Goal: Participate in discussion

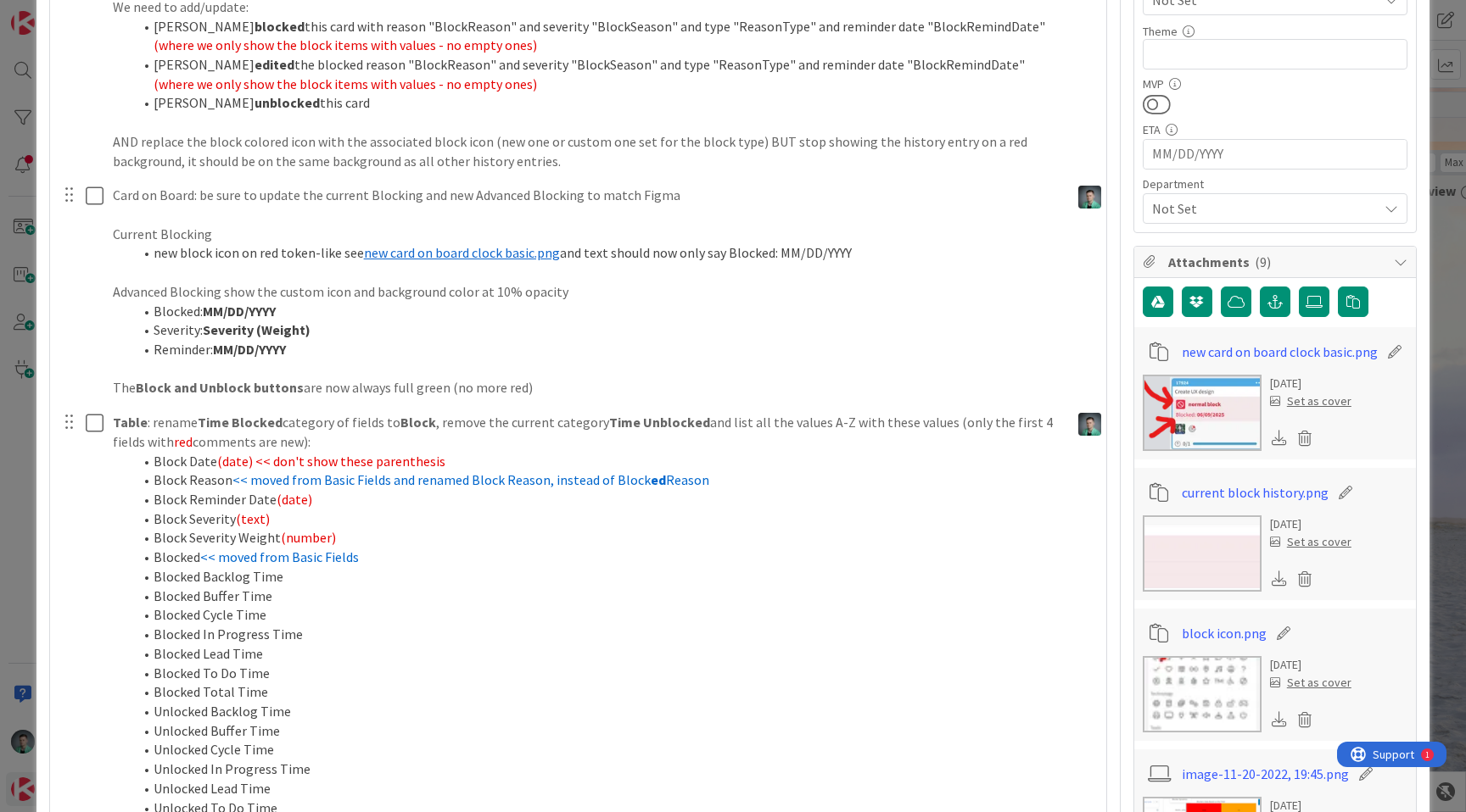
scroll to position [711, 0]
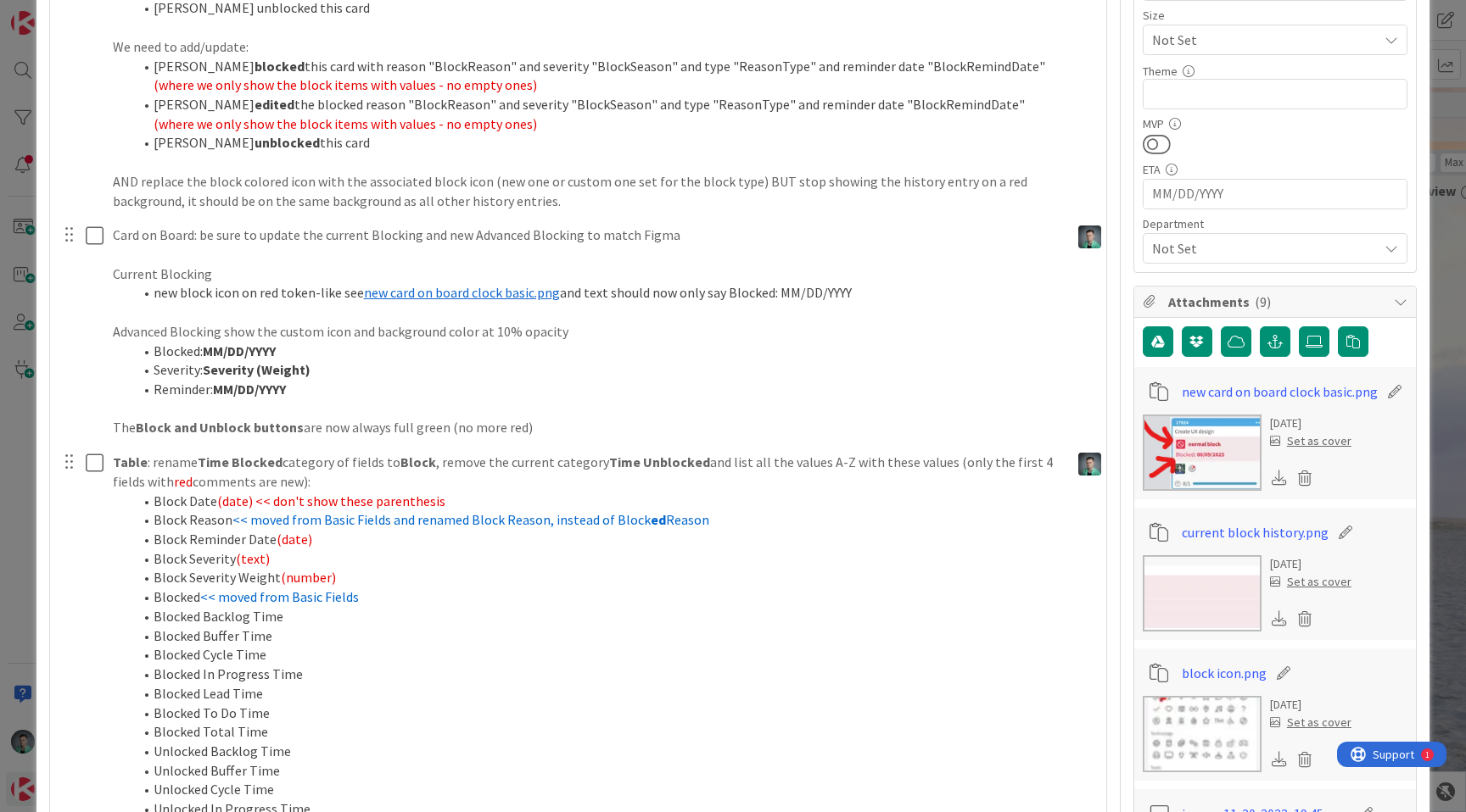
click at [17, 264] on div "ID 23568 App Development Code Title 64 / 128 Blocking: add Advanced Feature cal…" at bounding box center [733, 406] width 1466 height 812
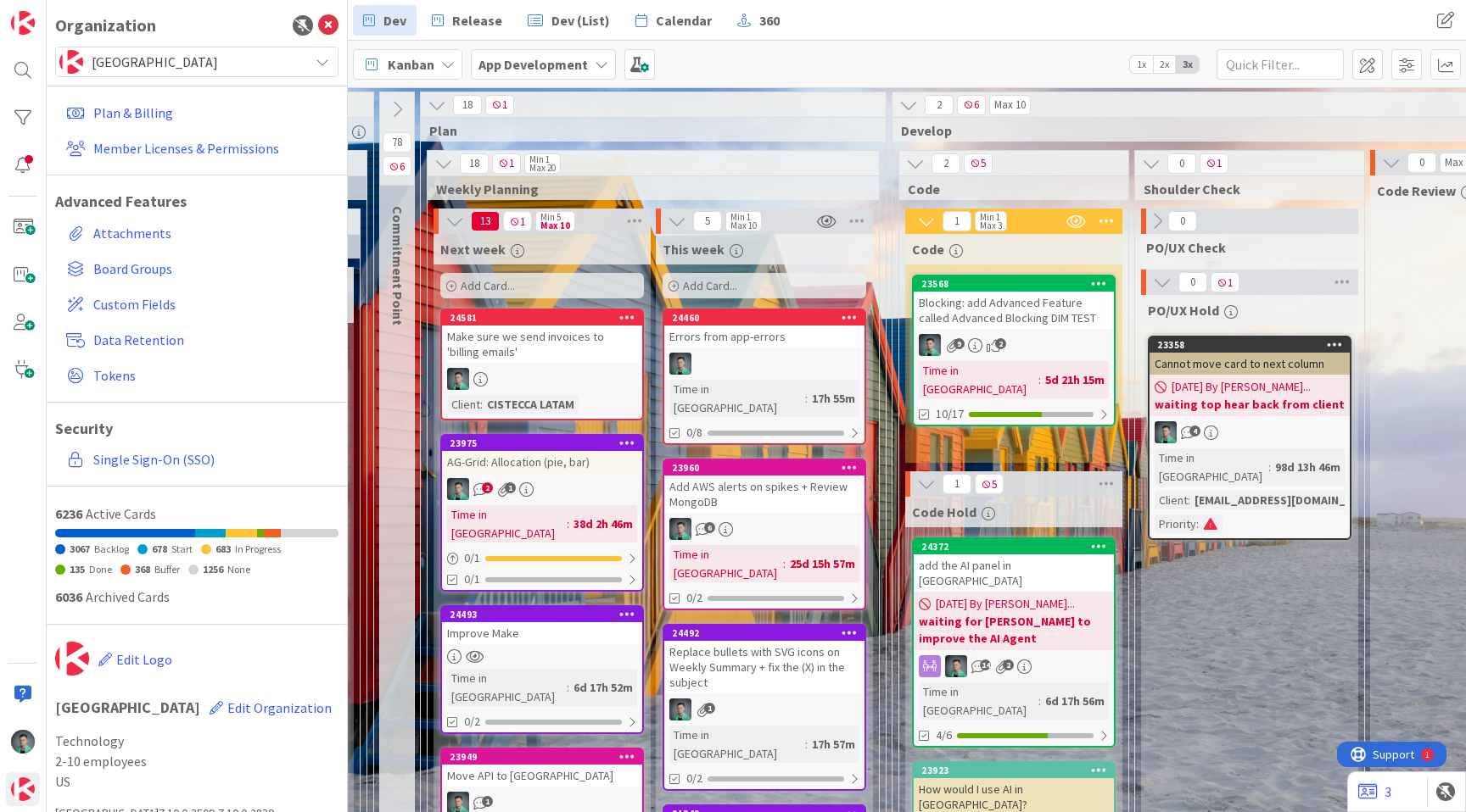
click at [602, 282] on div "Add Card..." at bounding box center [542, 285] width 204 height 25
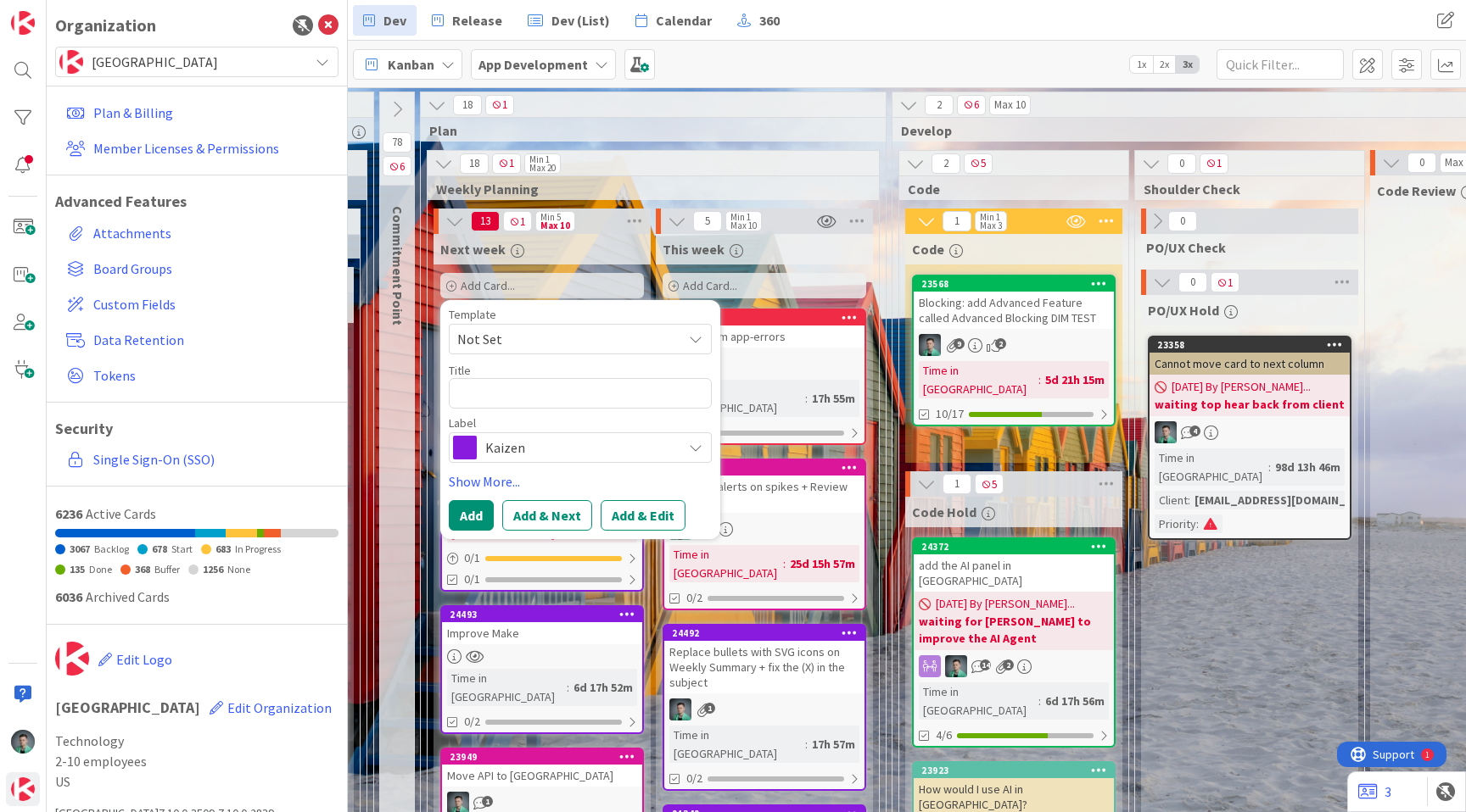
click at [553, 447] on span "Kaizen" at bounding box center [580, 448] width 189 height 24
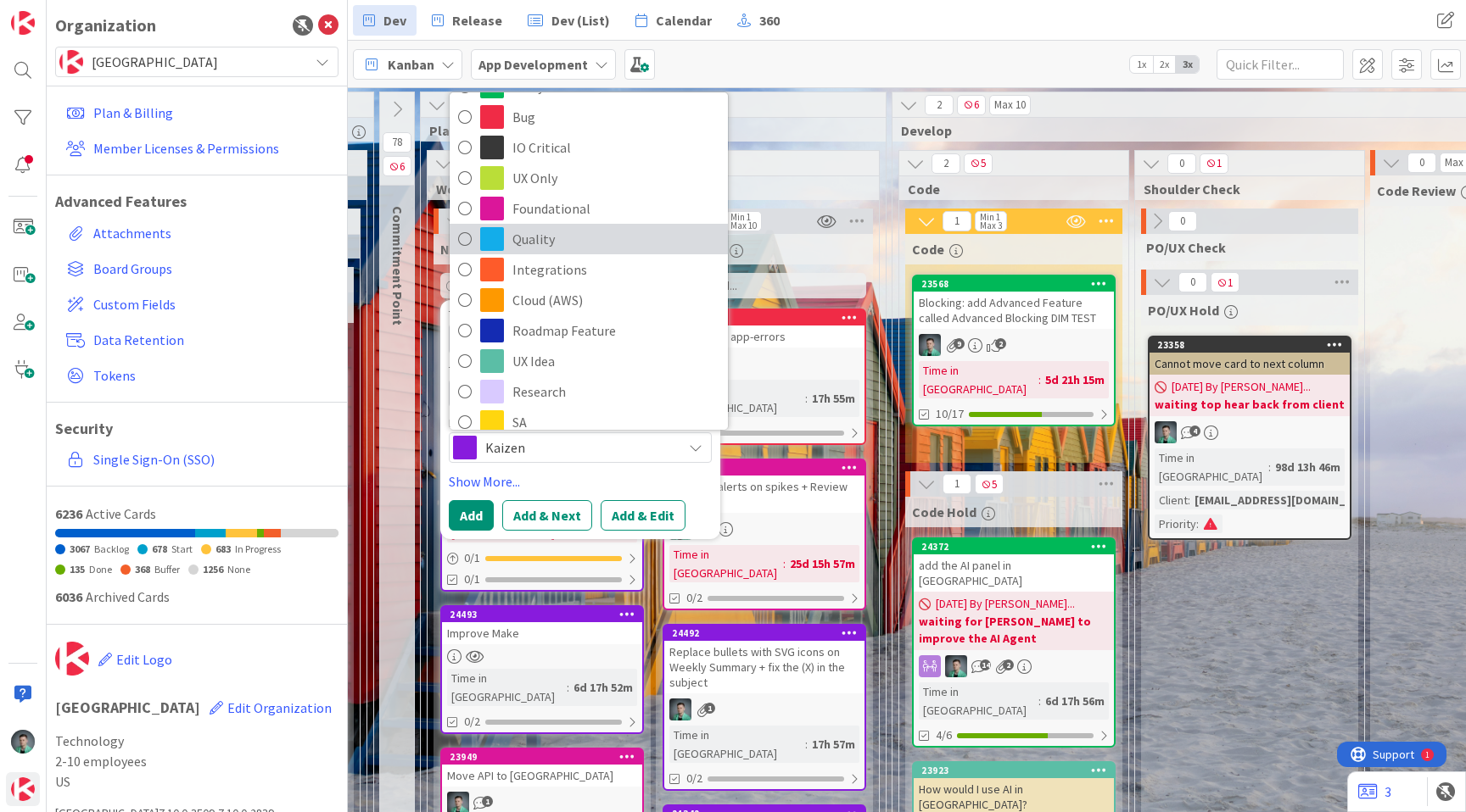
scroll to position [52, 0]
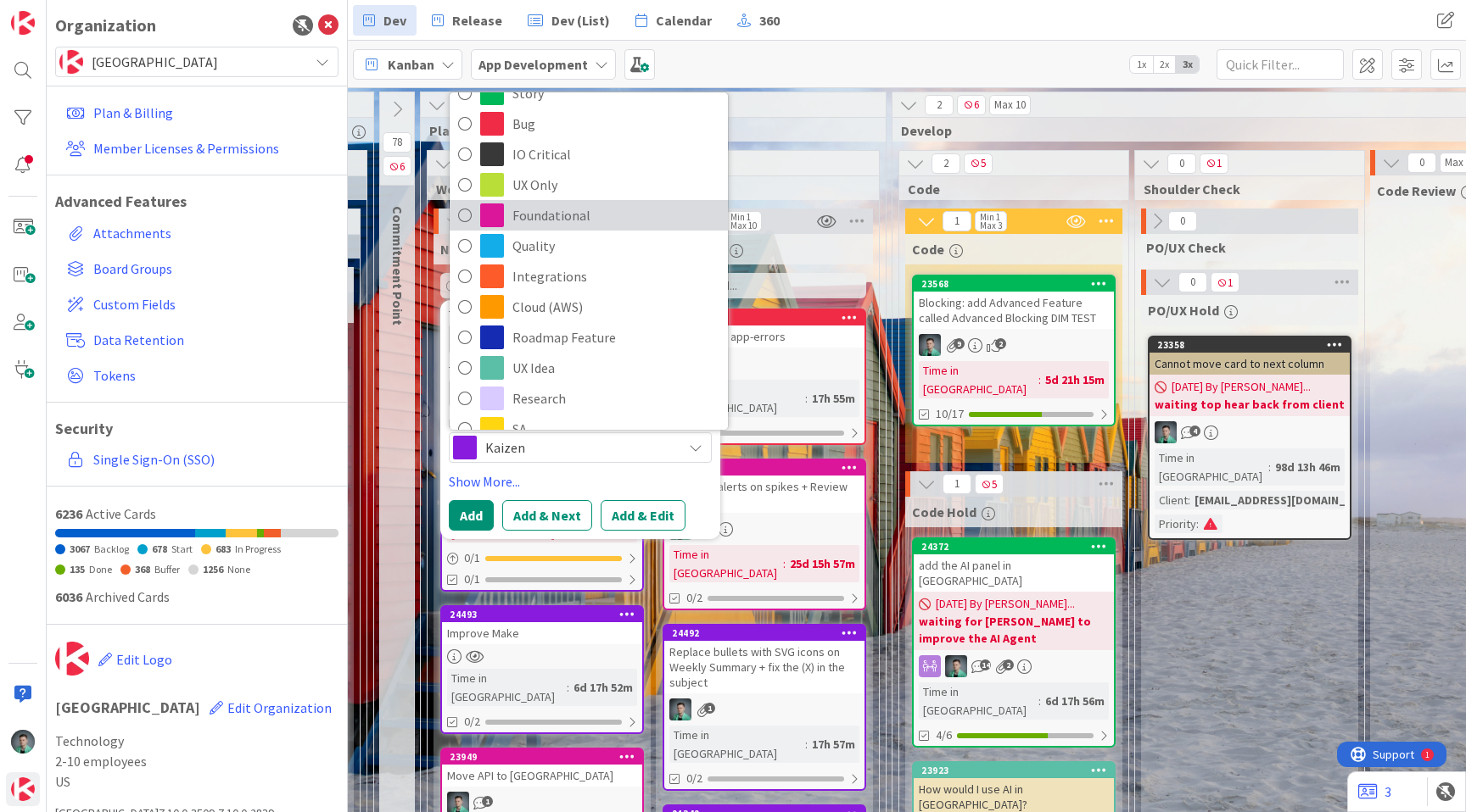
click at [587, 218] on span "Foundational" at bounding box center [616, 216] width 207 height 25
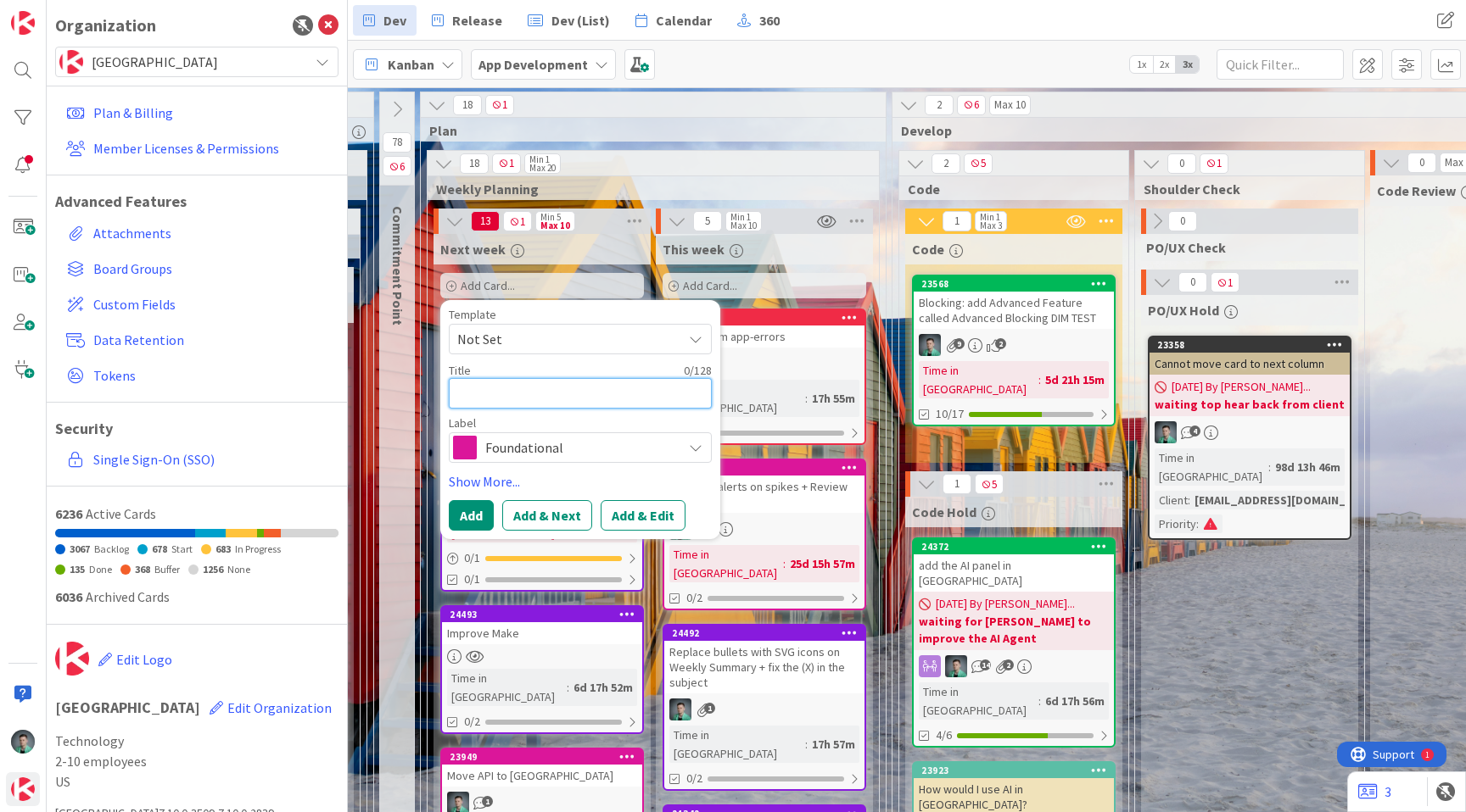
click at [520, 399] on textarea at bounding box center [580, 393] width 263 height 31
type textarea "M"
type textarea "x"
type textarea "Mo"
type textarea "x"
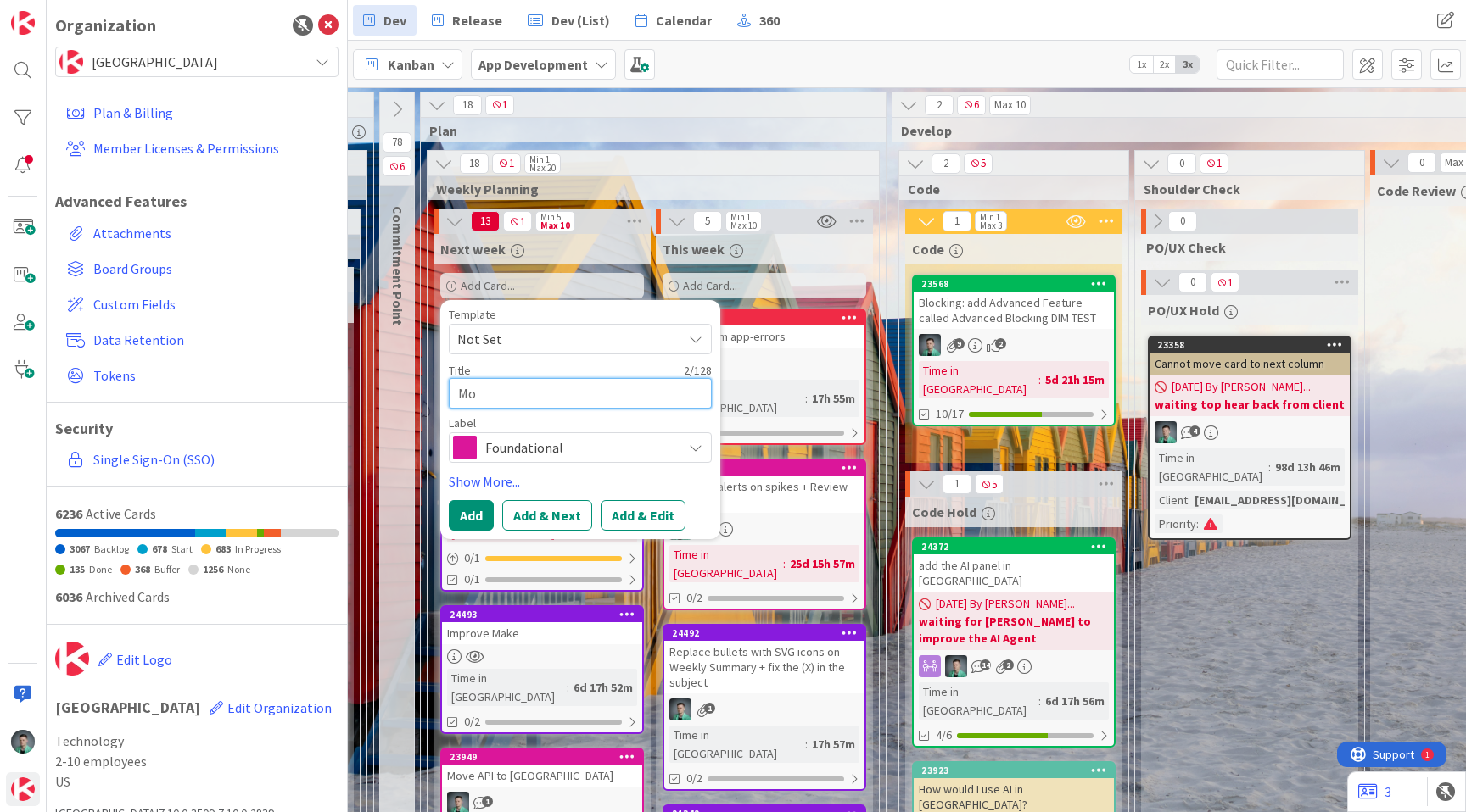
type textarea "Mov"
type textarea "x"
type textarea "Move"
type textarea "x"
type textarea "Move"
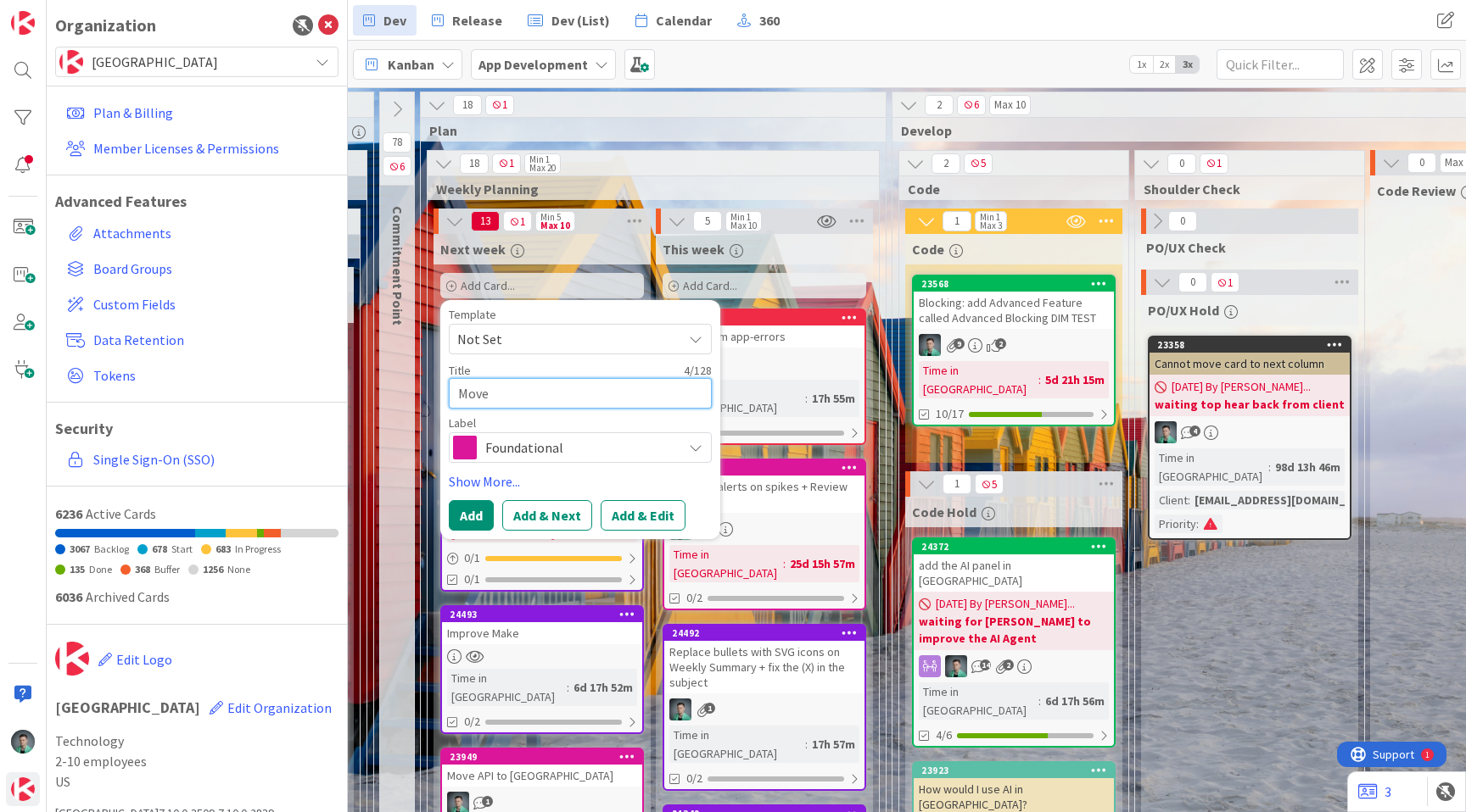
type textarea "x"
type textarea "Move a"
type textarea "x"
type textarea "Move al"
type textarea "x"
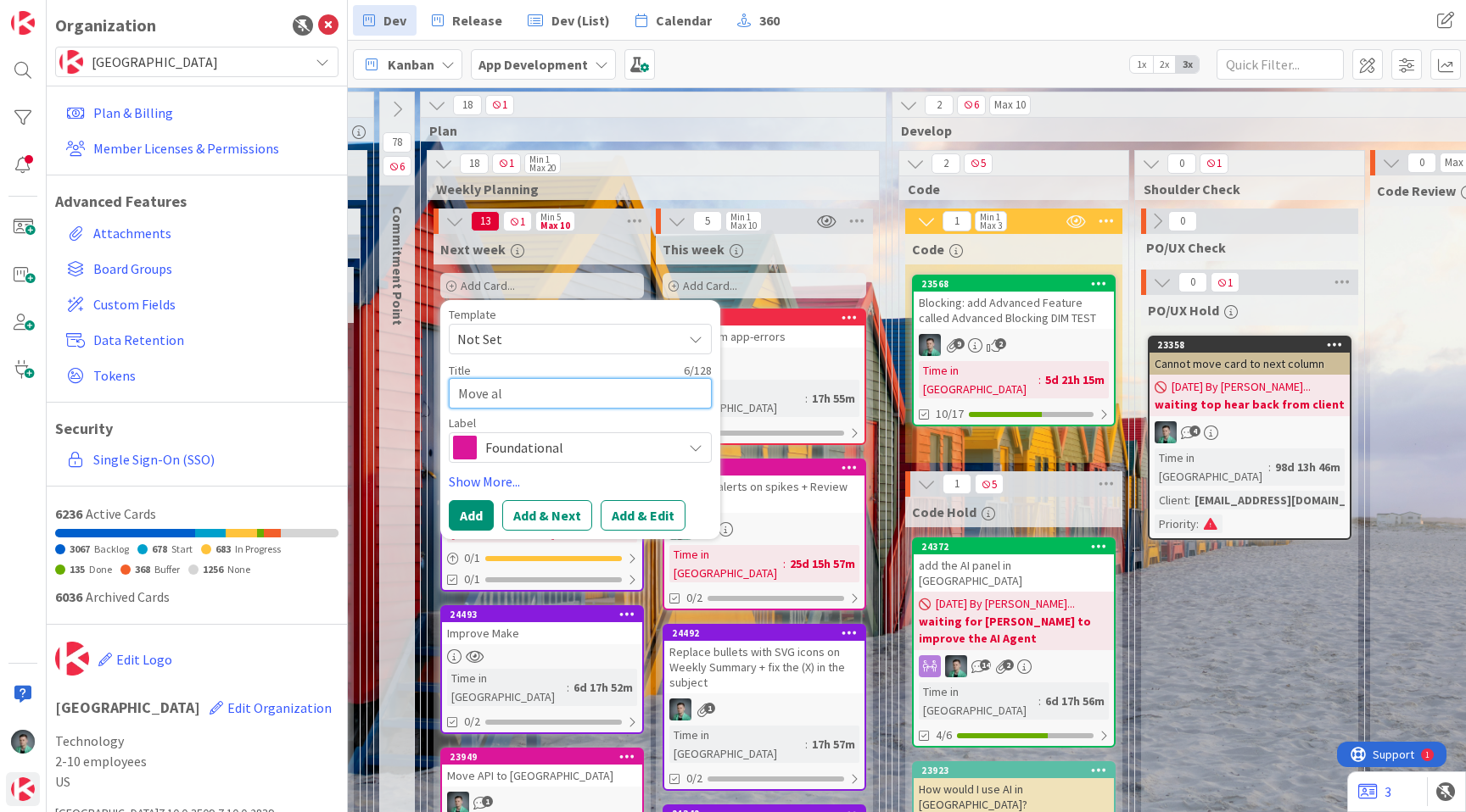
type textarea "Move all"
type textarea "x"
type textarea "Move all"
type textarea "x"
type textarea "Move all b"
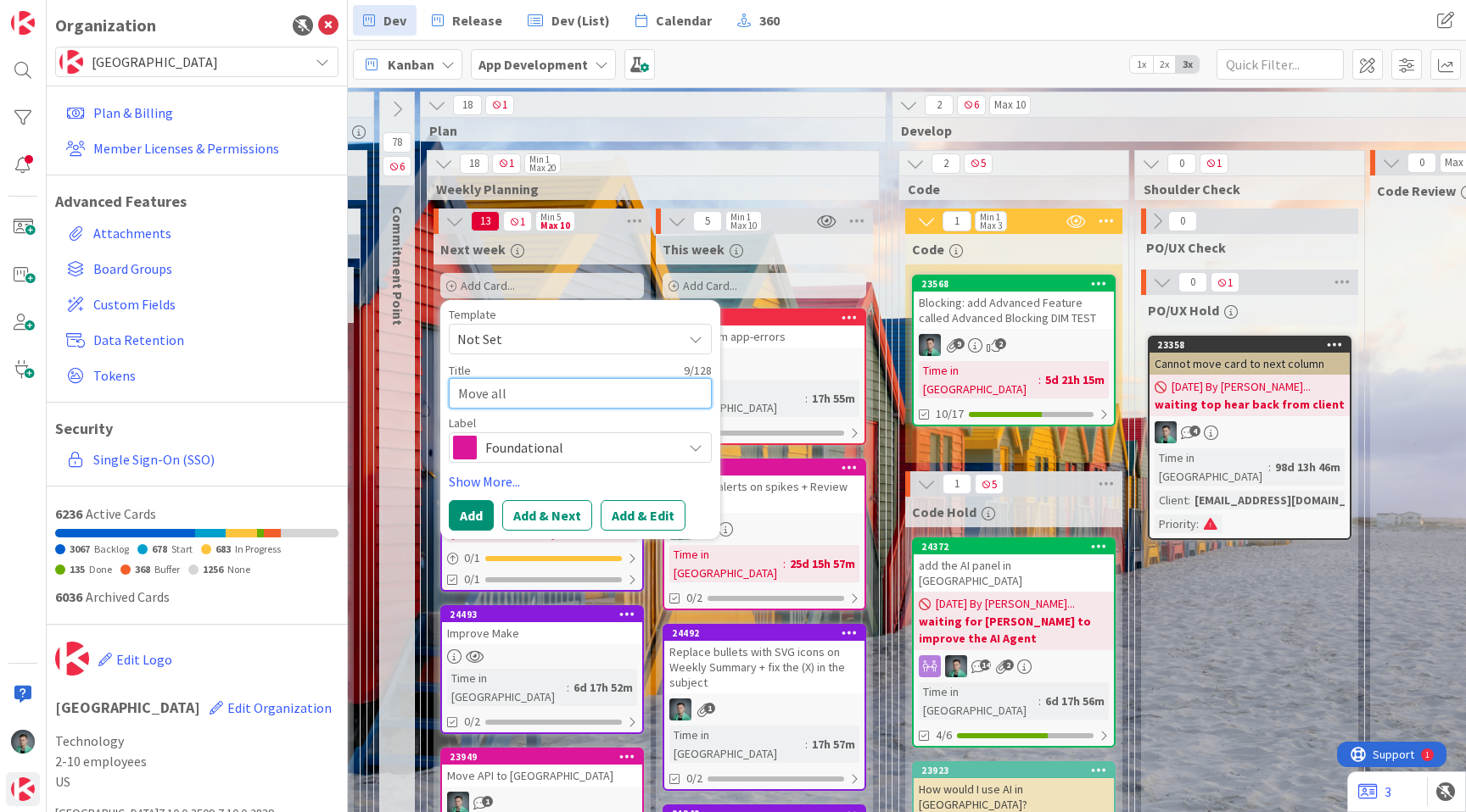
type textarea "x"
type textarea "Move all bl"
type textarea "x"
type textarea "Move all blo"
type textarea "x"
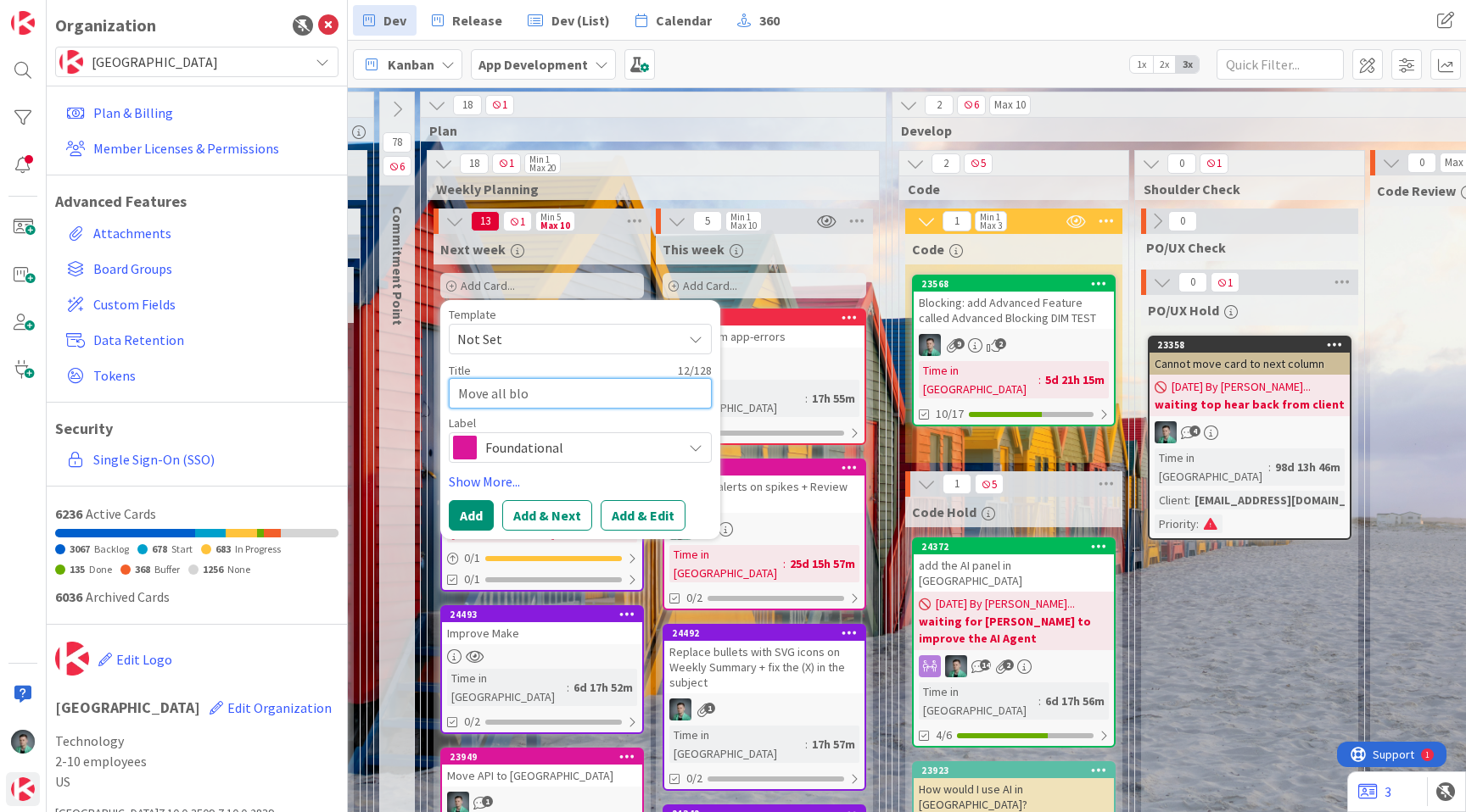
type textarea "Move all bloc"
type textarea "x"
type textarea "Move all block"
type textarea "x"
type textarea "Move all blocki"
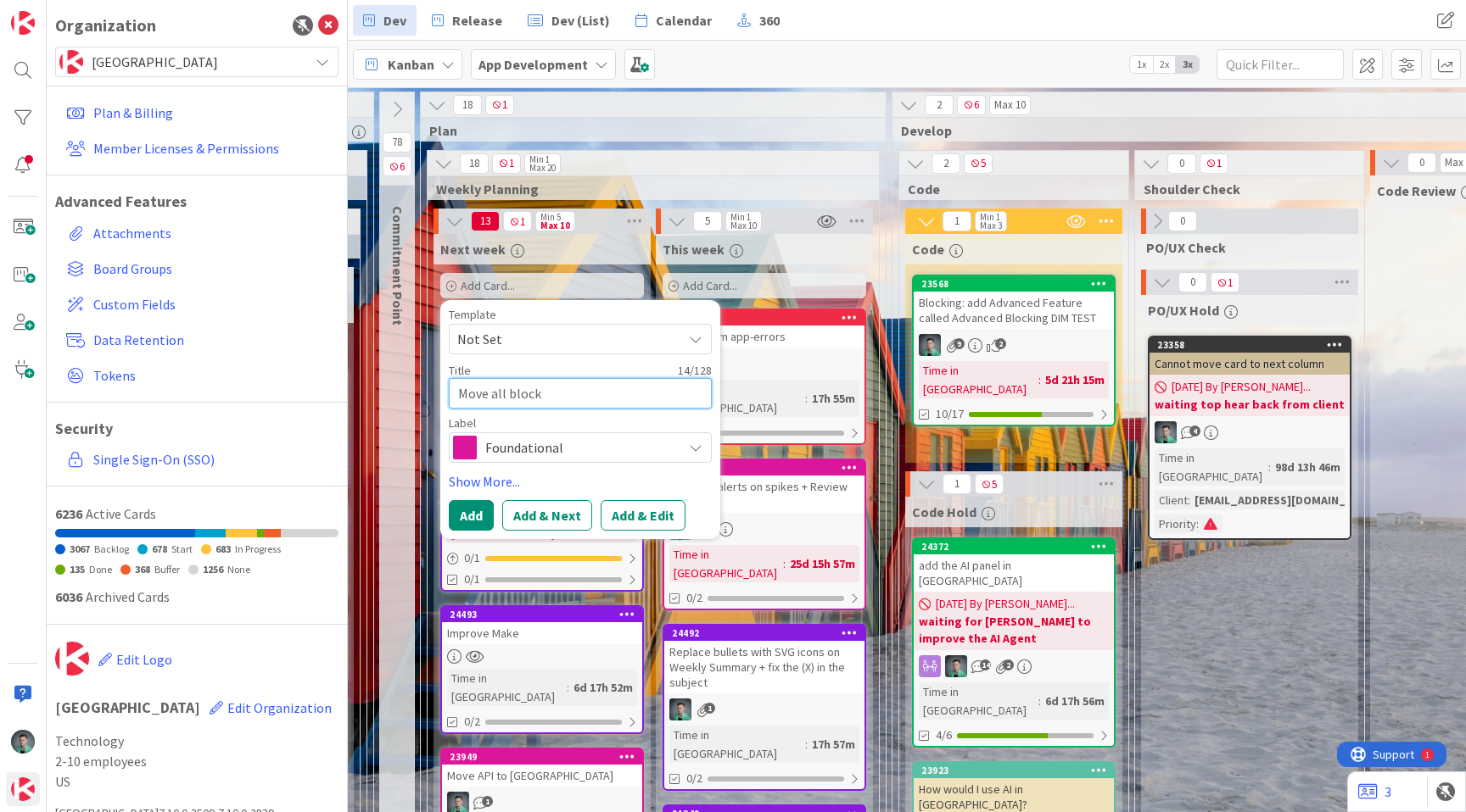
type textarea "x"
type textarea "Move all blockin"
type textarea "x"
type textarea "Move all blocking"
type textarea "x"
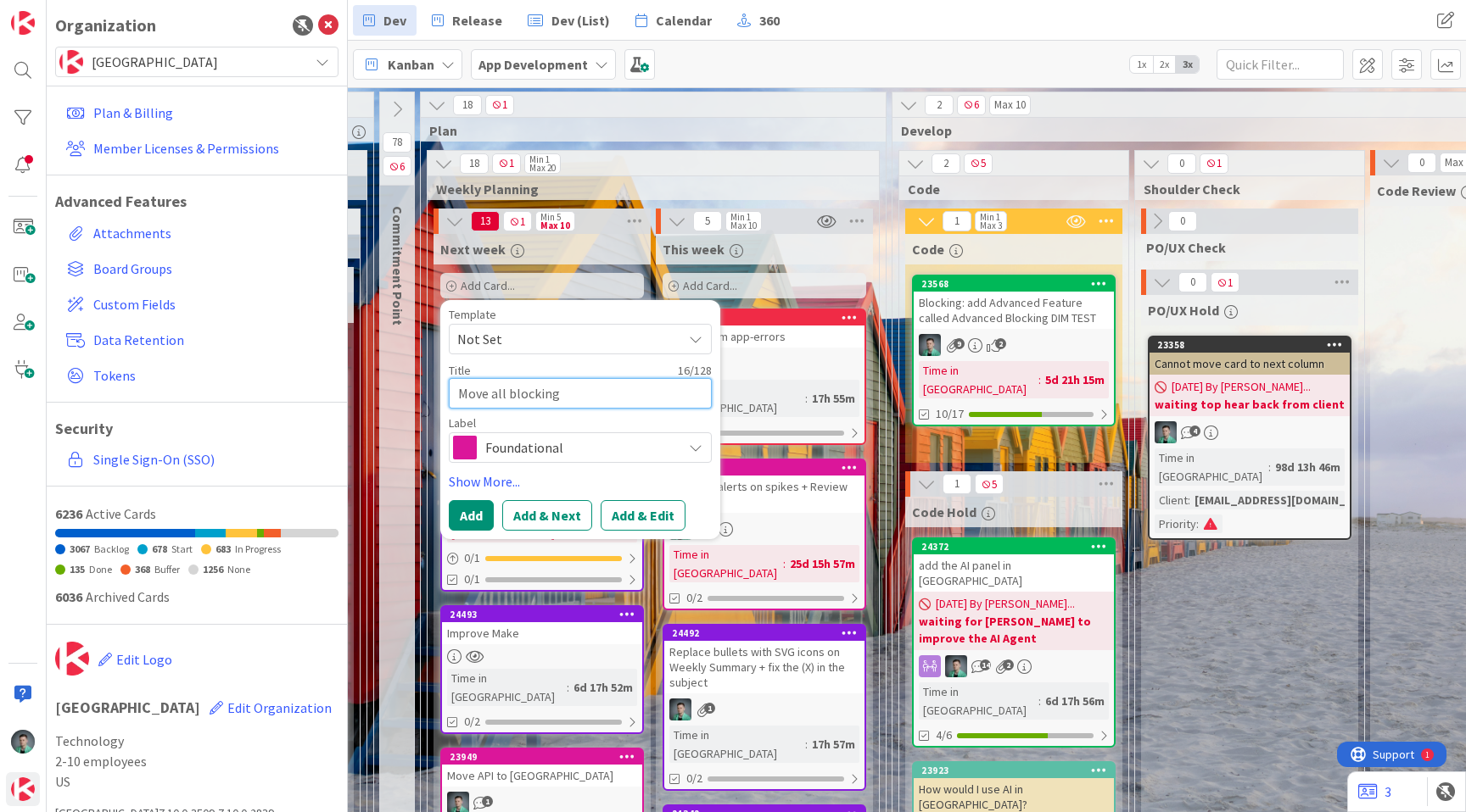
type textarea "Move all blocking"
type textarea "x"
type textarea "Move all blocking f"
type textarea "x"
type textarea "Move all blocking fi"
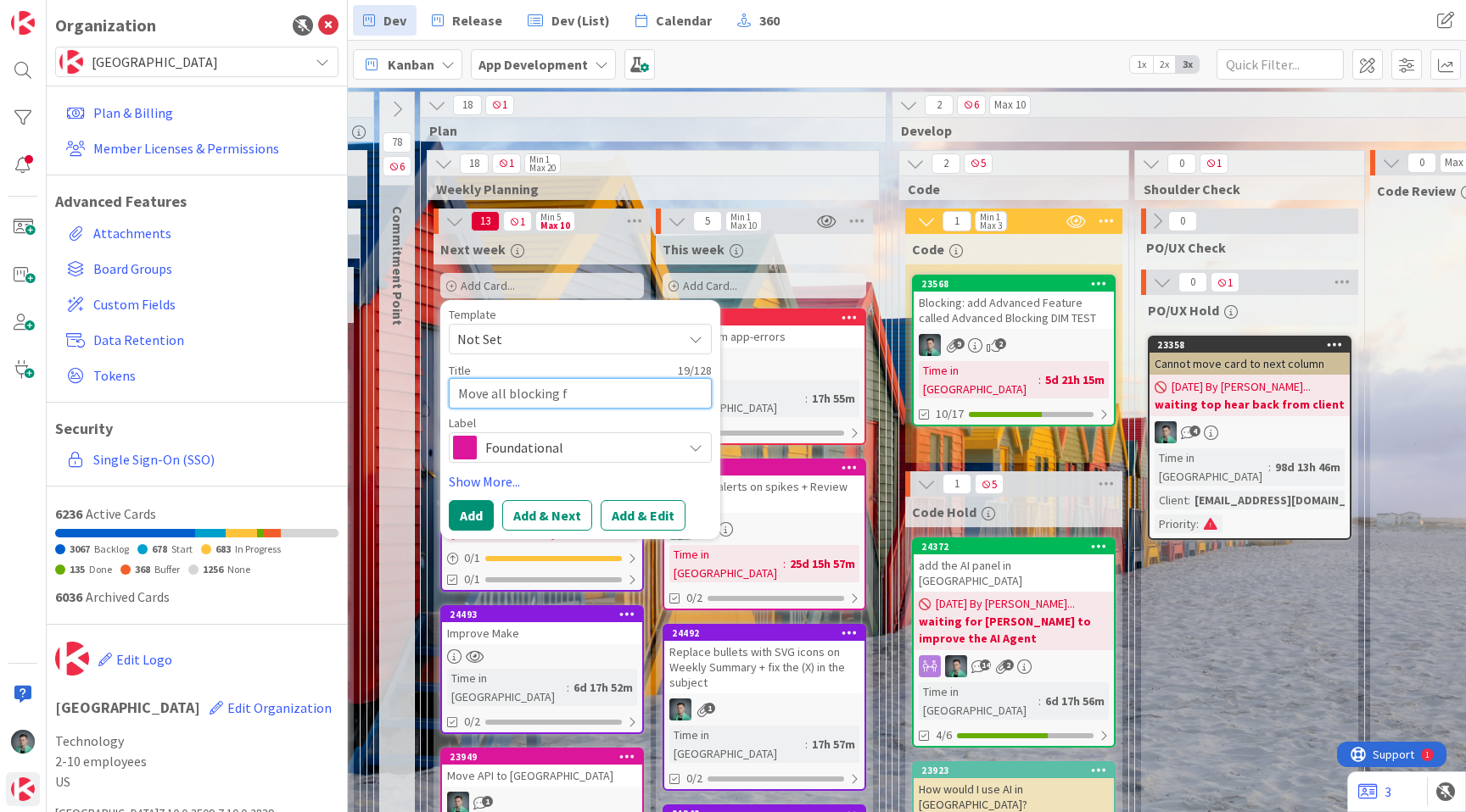
type textarea "x"
type textarea "Move all blocking fie"
type textarea "x"
type textarea "Move all blocking fiel"
type textarea "x"
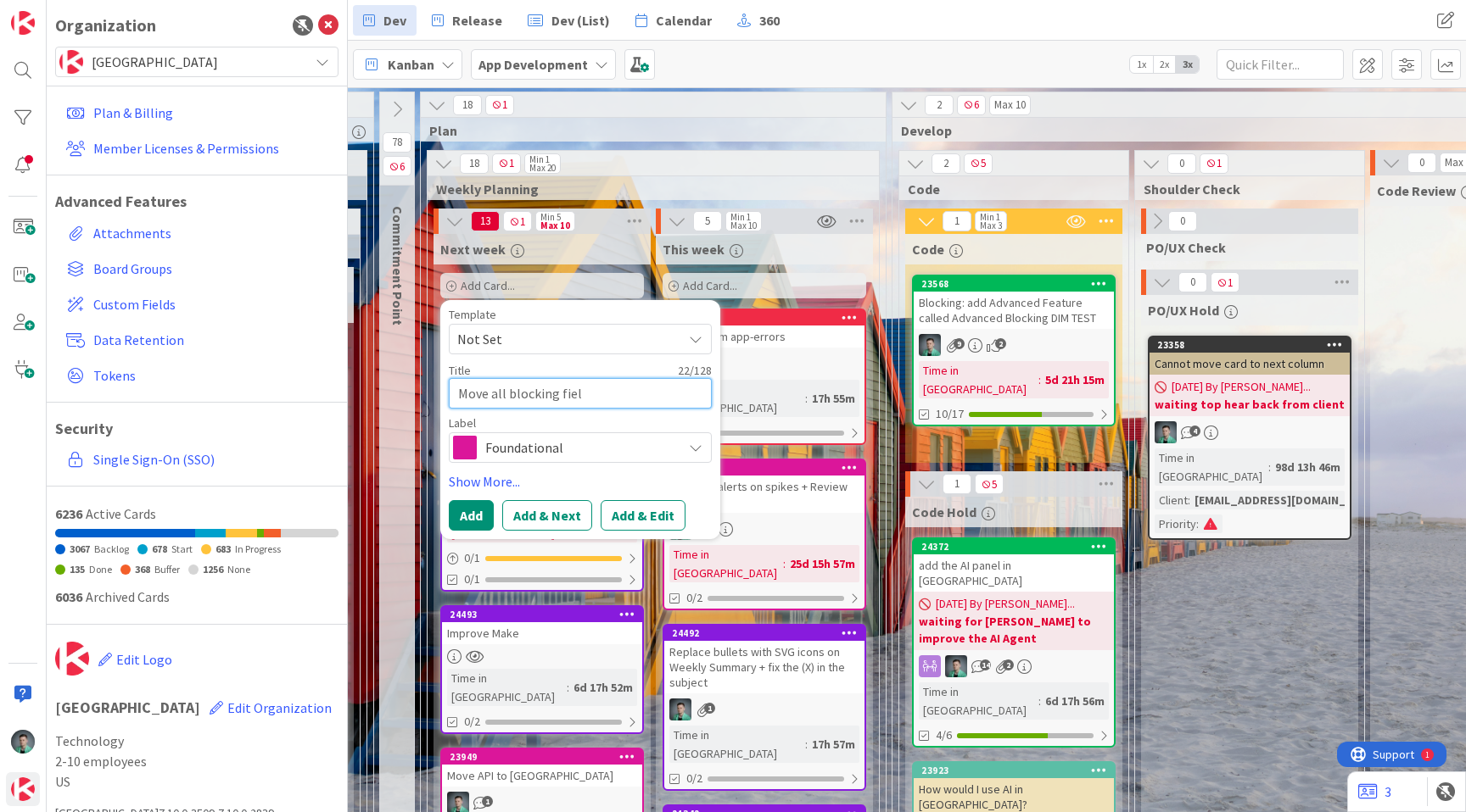
type textarea "Move all blocking field"
type textarea "x"
type textarea "Move all blocking fields"
type textarea "x"
type textarea "Move all blocking fields"
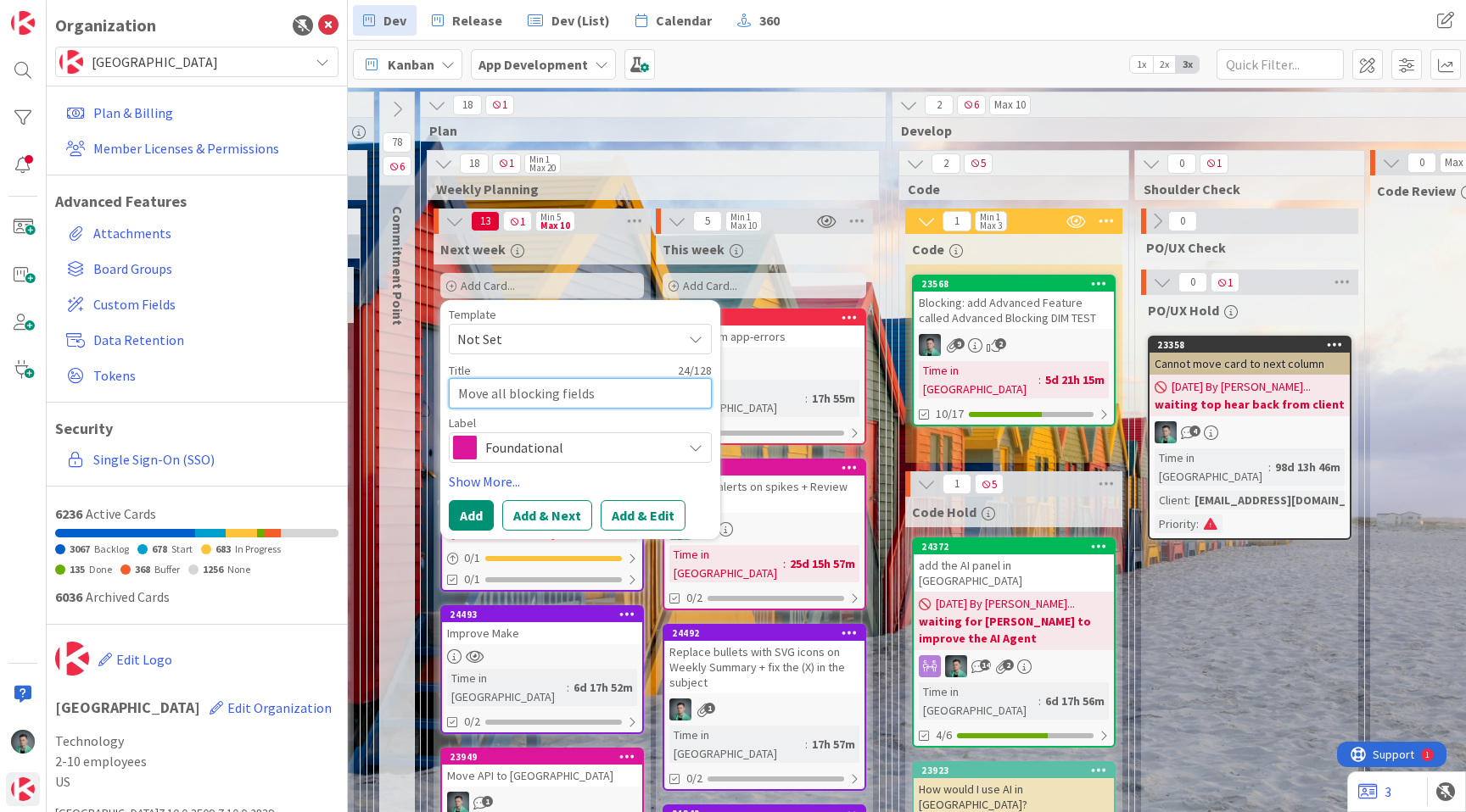
type textarea "x"
type textarea "Move all blocking fields t"
type textarea "x"
type textarea "Move all blocking fields to"
type textarea "x"
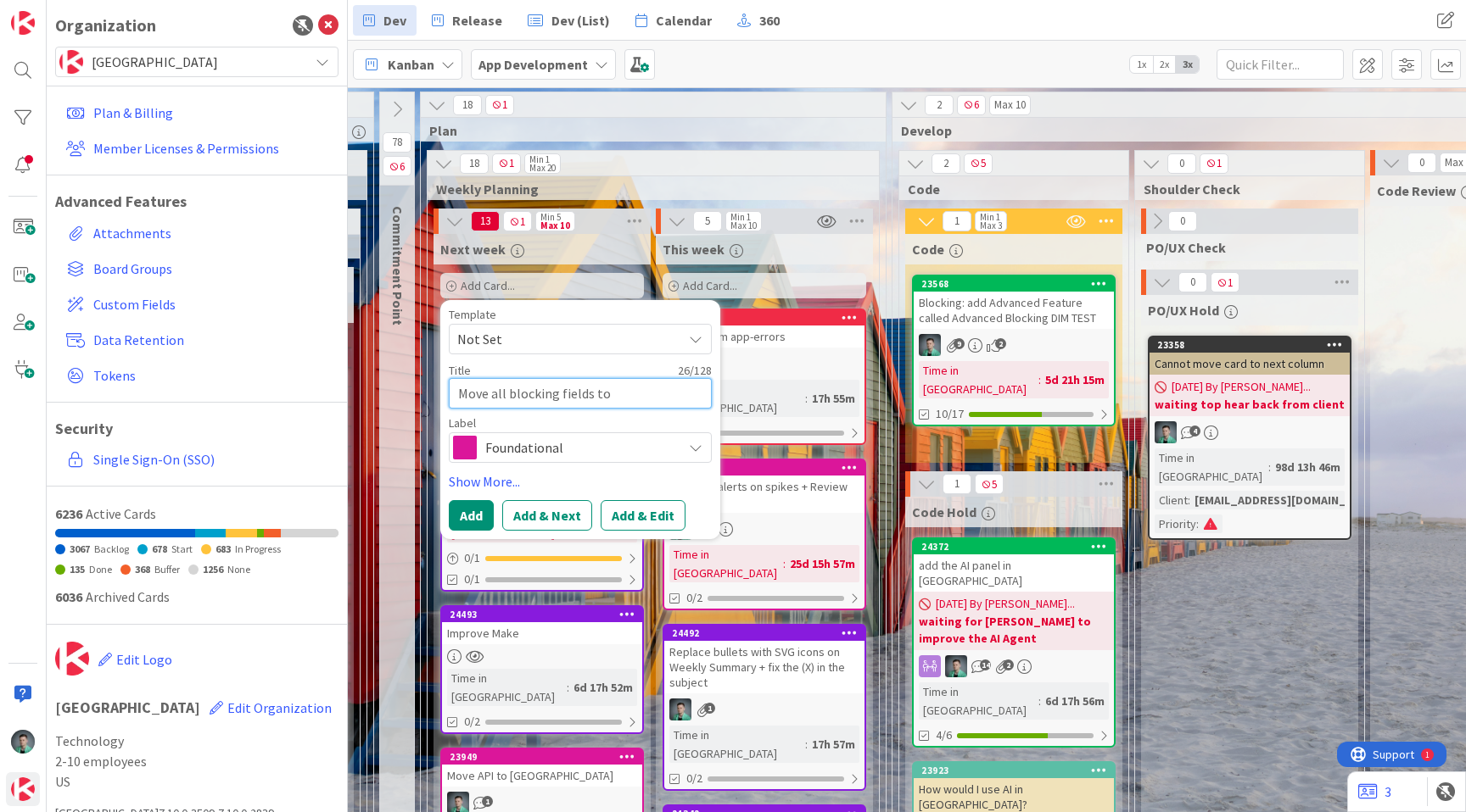
type textarea "Move all blocking fields to"
type textarea "x"
type textarea "Move all blocking fields to a"
type textarea "x"
type textarea "Move all blocking fields to a"
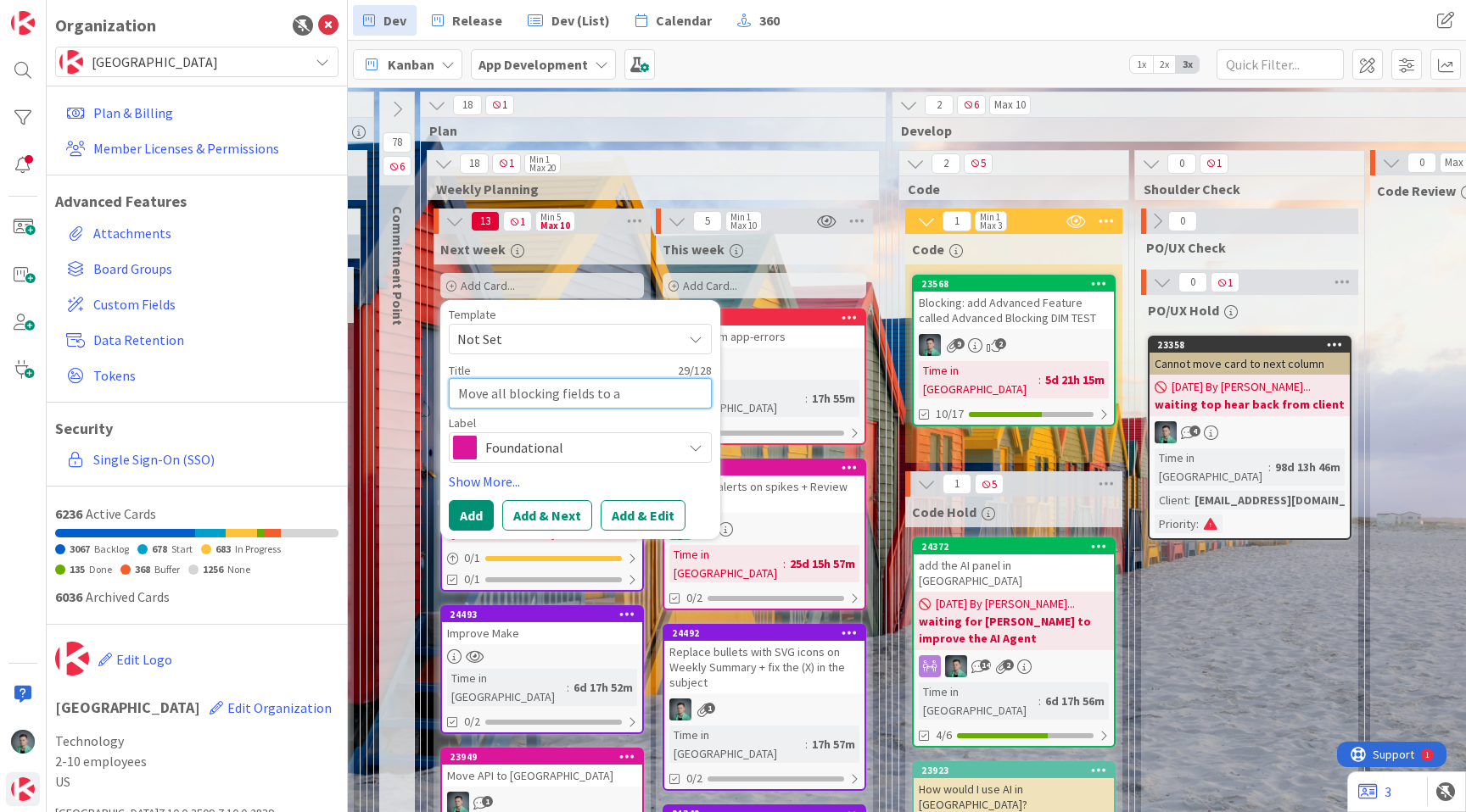
type textarea "x"
type textarea "Move all blocking fields to a s"
type textarea "x"
type textarea "Move all blocking fields to a si"
type textarea "x"
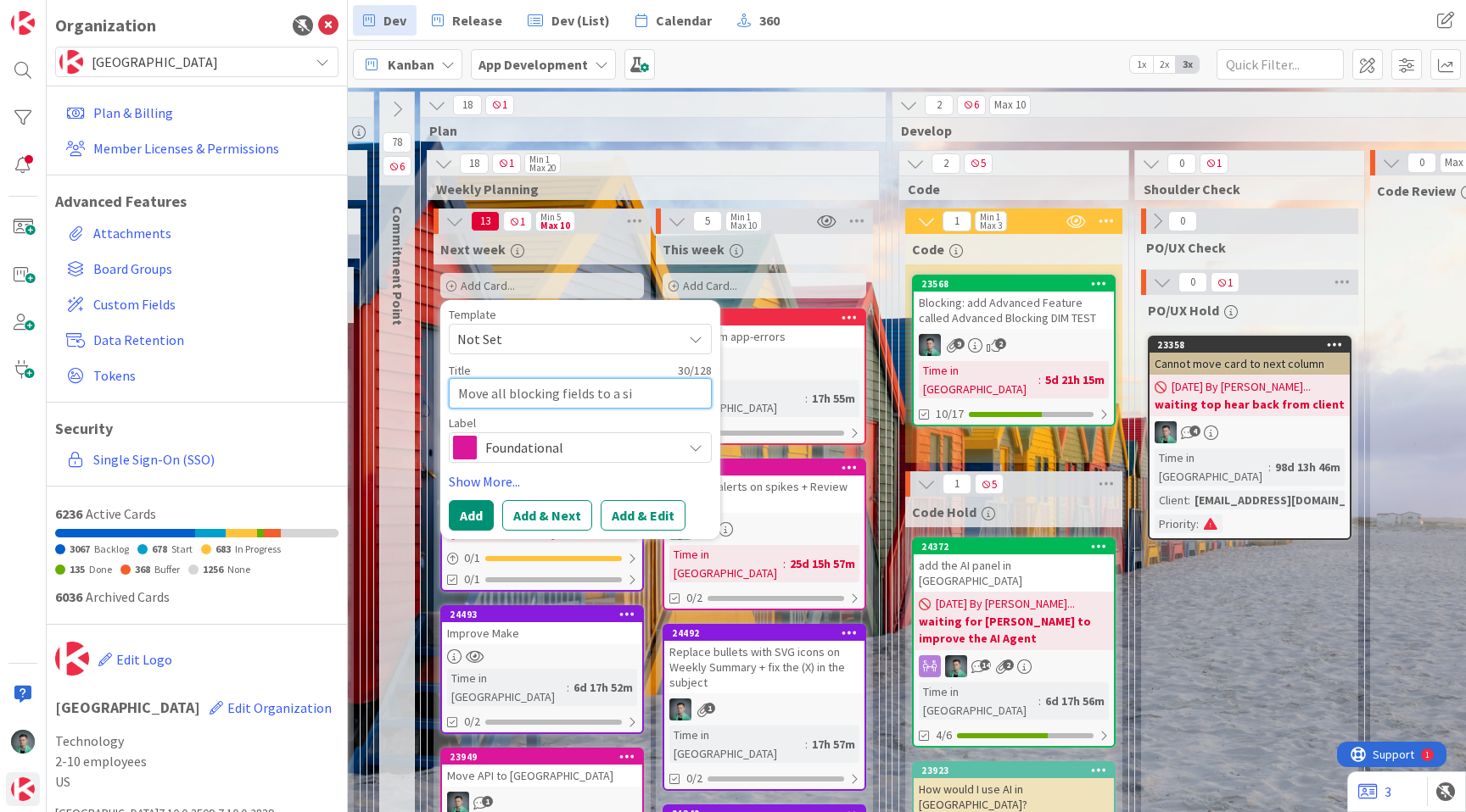
type textarea "Move all blocking fields to a sin"
type textarea "x"
type textarea "Move all blocking fields to a sing"
type textarea "x"
type textarea "Move all blocking fields to a singl"
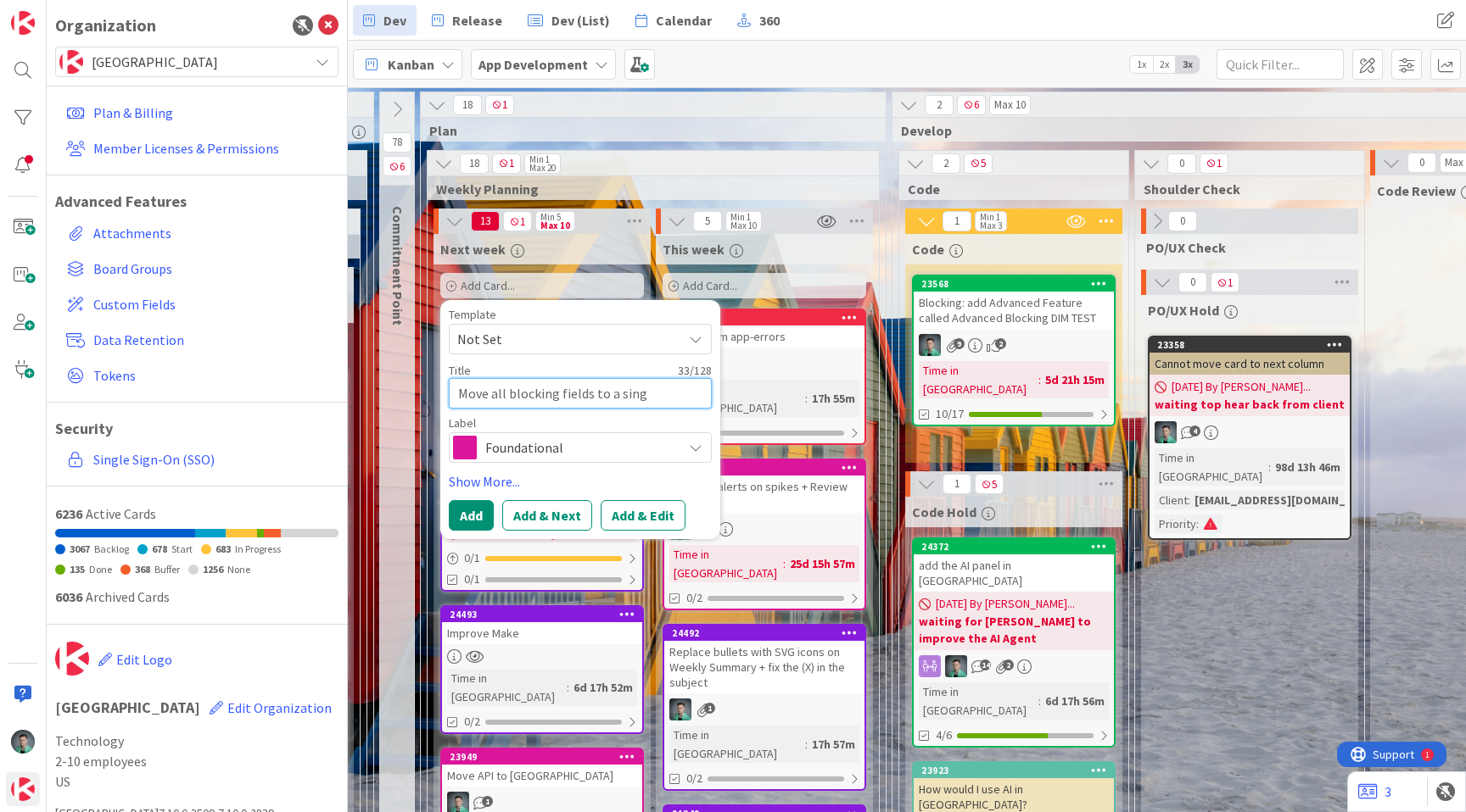
type textarea "x"
type textarea "Move all blocking fields to a single"
type textarea "x"
type textarea "Move all blocking fields to a single"
type textarea "x"
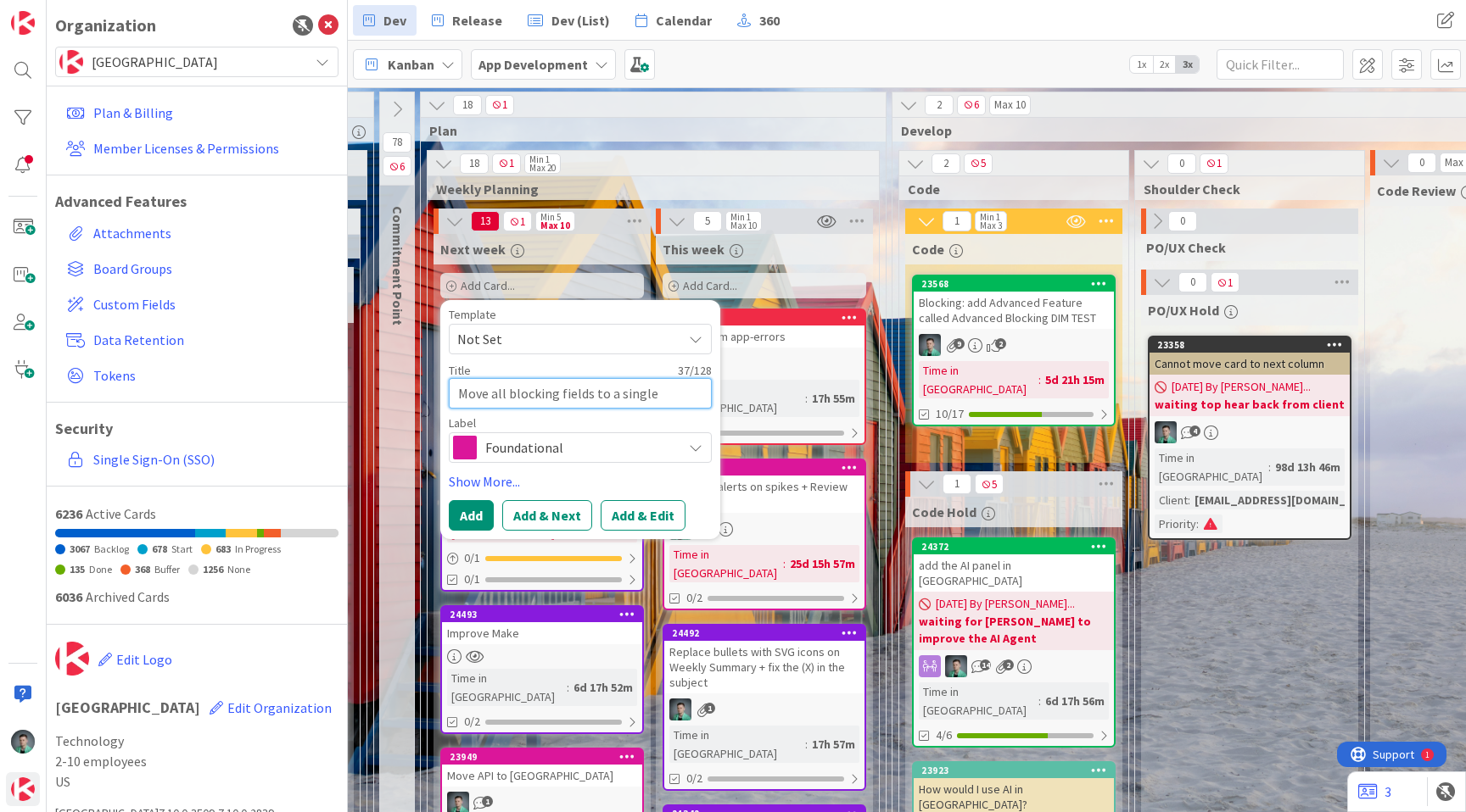
type textarea "Move all blocking fields to a single o"
type textarea "x"
type textarea "Move all blocking fields to a single ob"
type textarea "x"
type textarea "Move all blocking fields to a single obj"
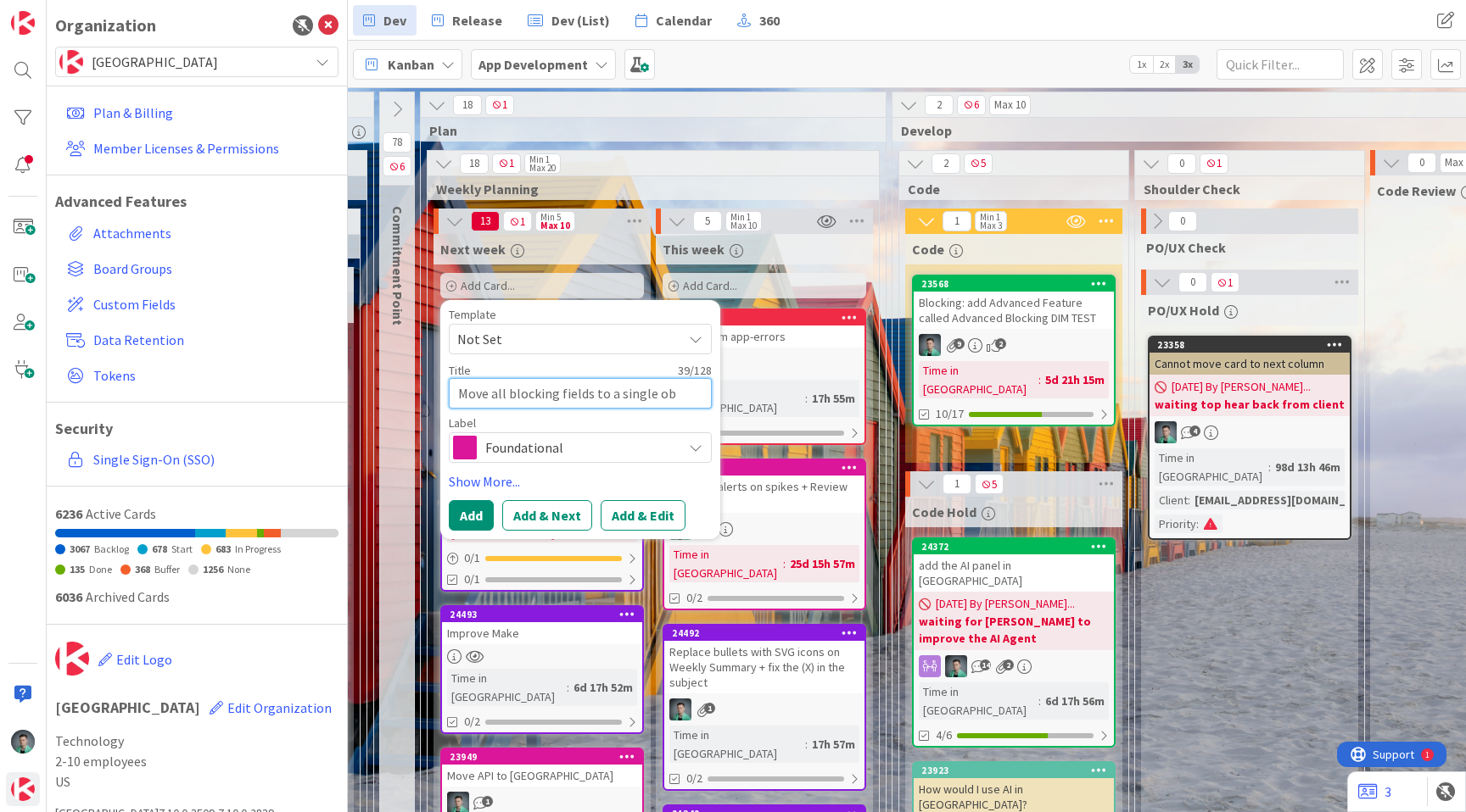
type textarea "x"
type textarea "Move all blocking fields to a single obje"
type textarea "x"
type textarea "Move all blocking fields to a single objec"
type textarea "x"
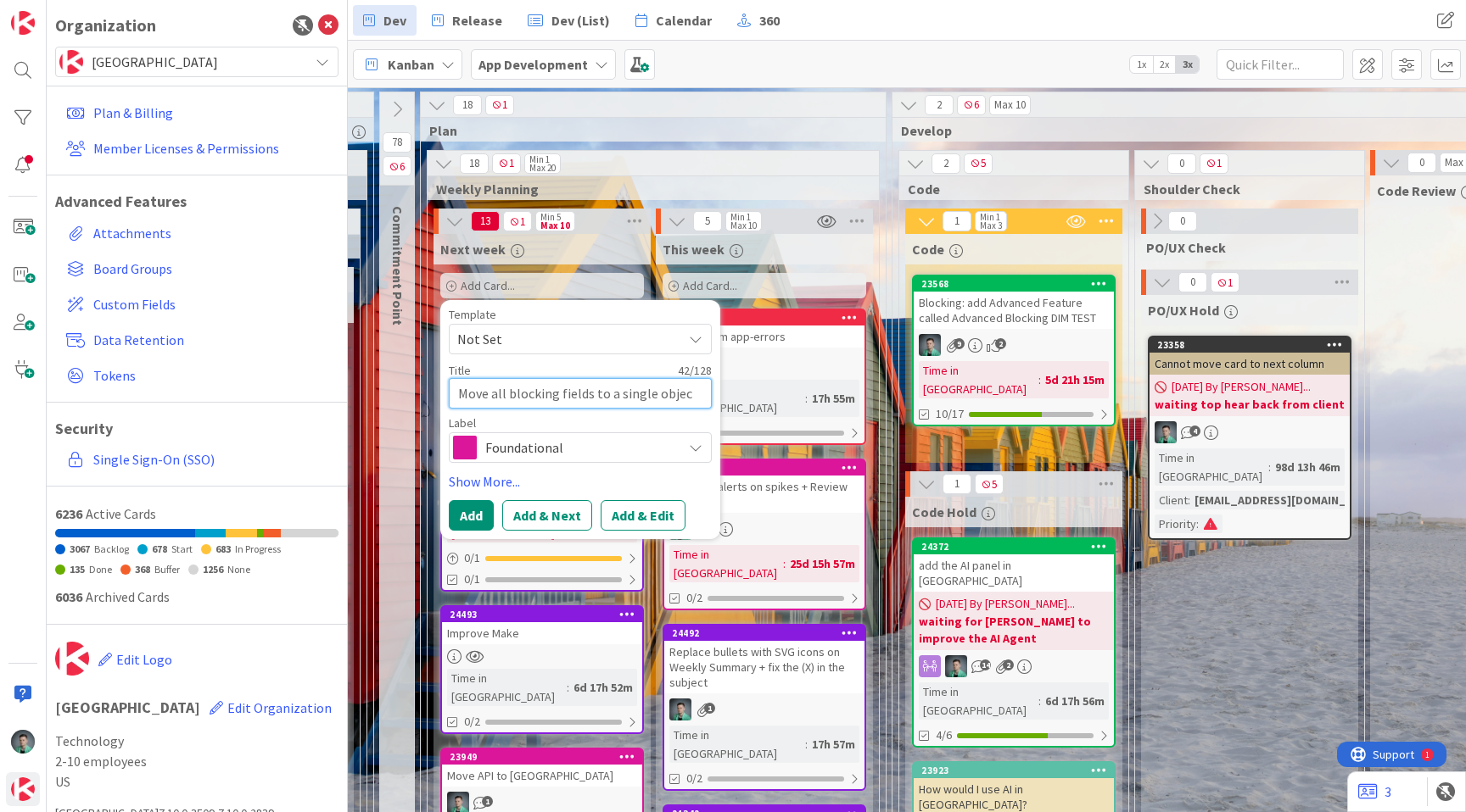
type textarea "Move all blocking fields to a single object"
type textarea "x"
type textarea "Move all blocking fields to a single object"
click at [641, 519] on button "Add & Edit" at bounding box center [643, 516] width 85 height 31
type textarea "x"
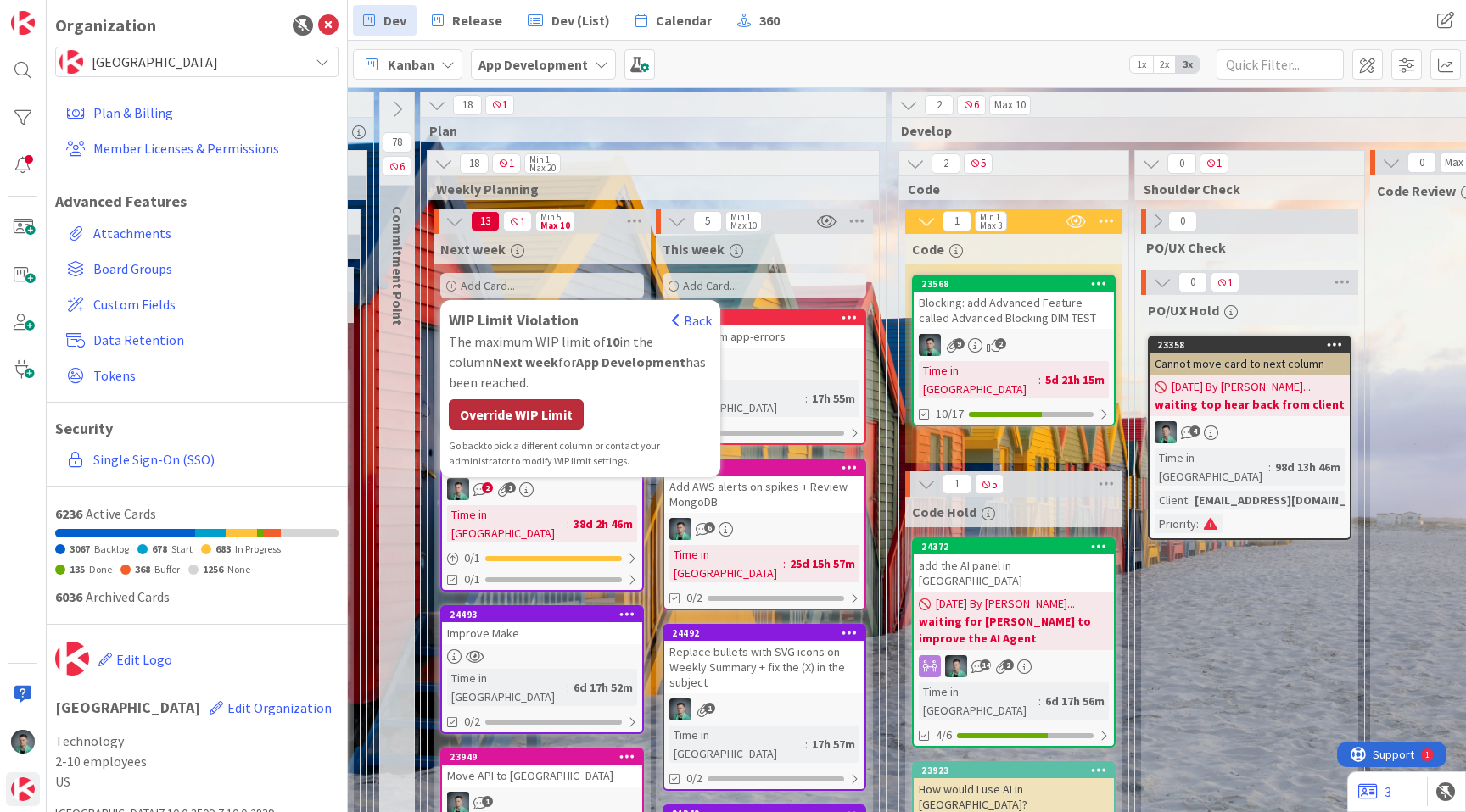
click at [542, 413] on div "Override WIP Limit" at bounding box center [516, 414] width 135 height 31
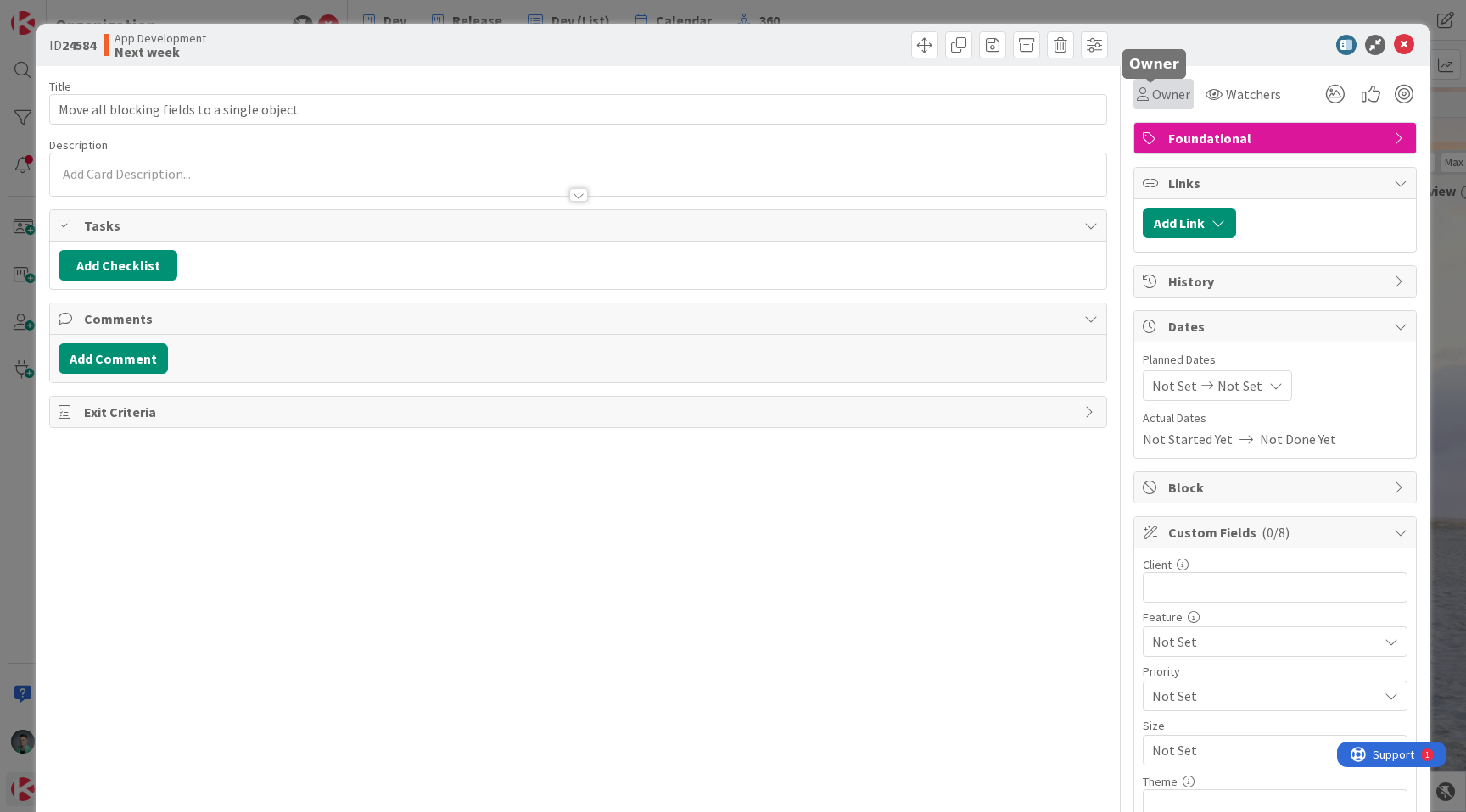
click at [1167, 94] on span "Owner" at bounding box center [1171, 94] width 38 height 20
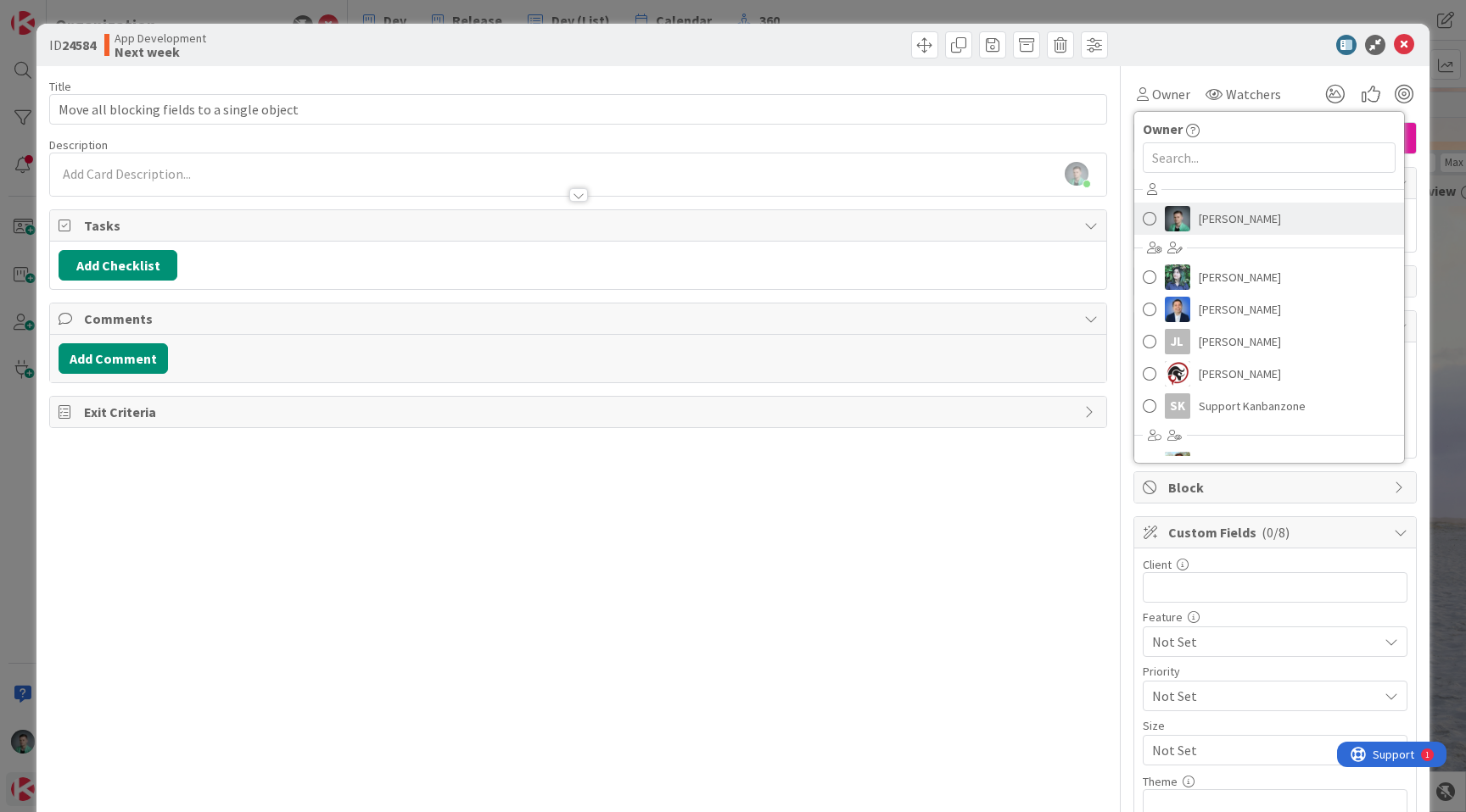
click at [1229, 225] on span "[PERSON_NAME]" at bounding box center [1240, 219] width 82 height 25
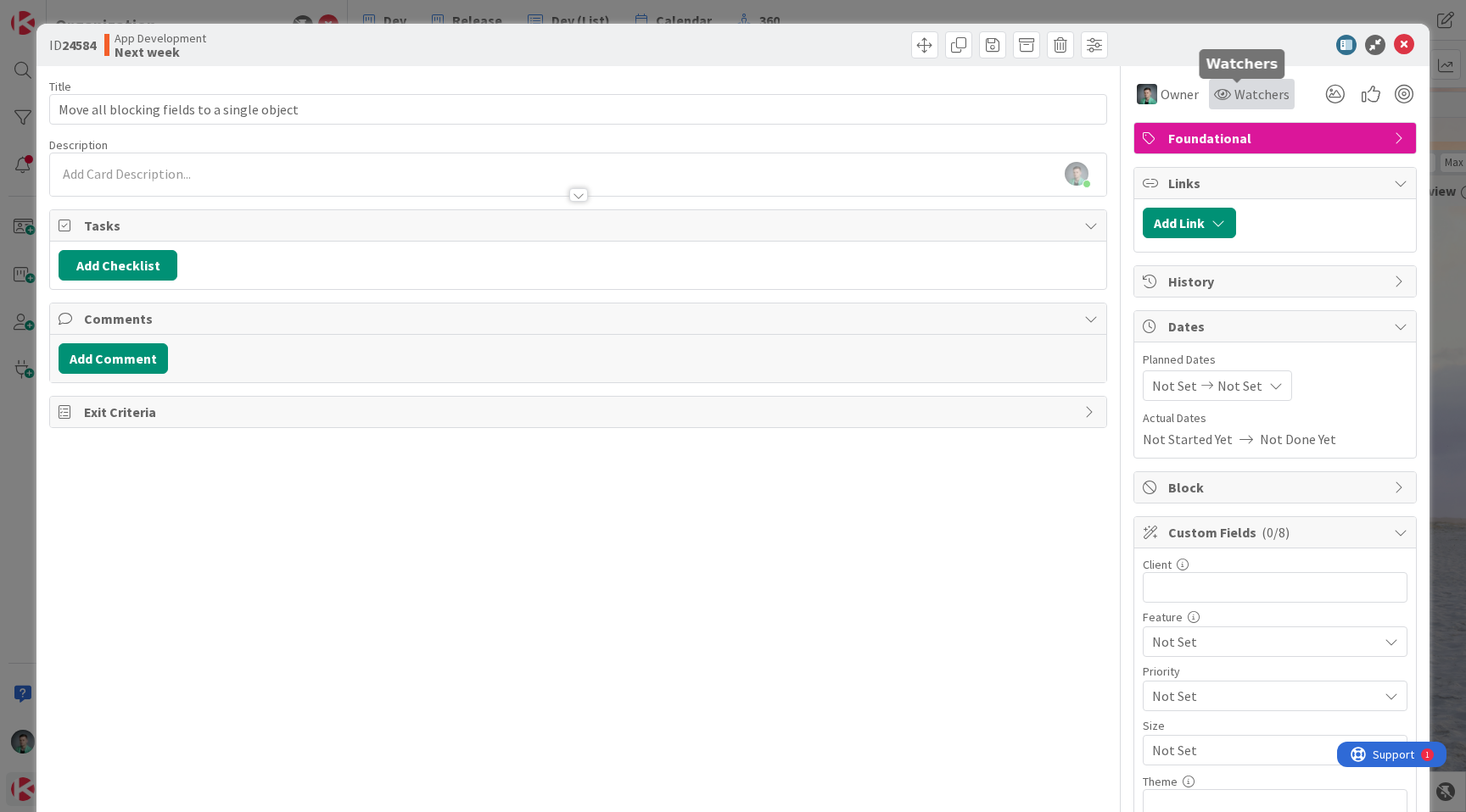
click at [1240, 95] on span "Watchers" at bounding box center [1262, 94] width 55 height 20
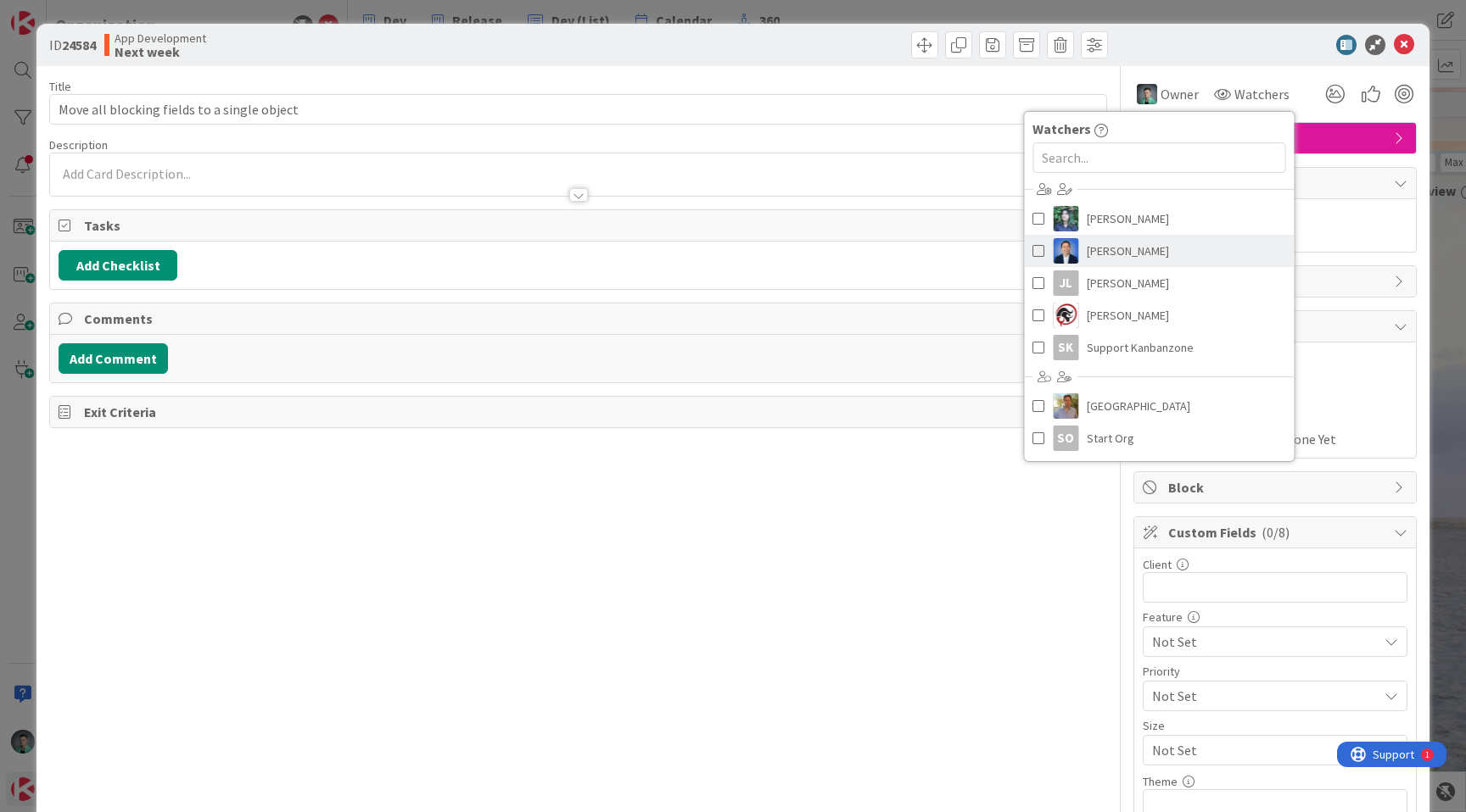
click at [1237, 254] on link "[PERSON_NAME]" at bounding box center [1159, 251] width 270 height 32
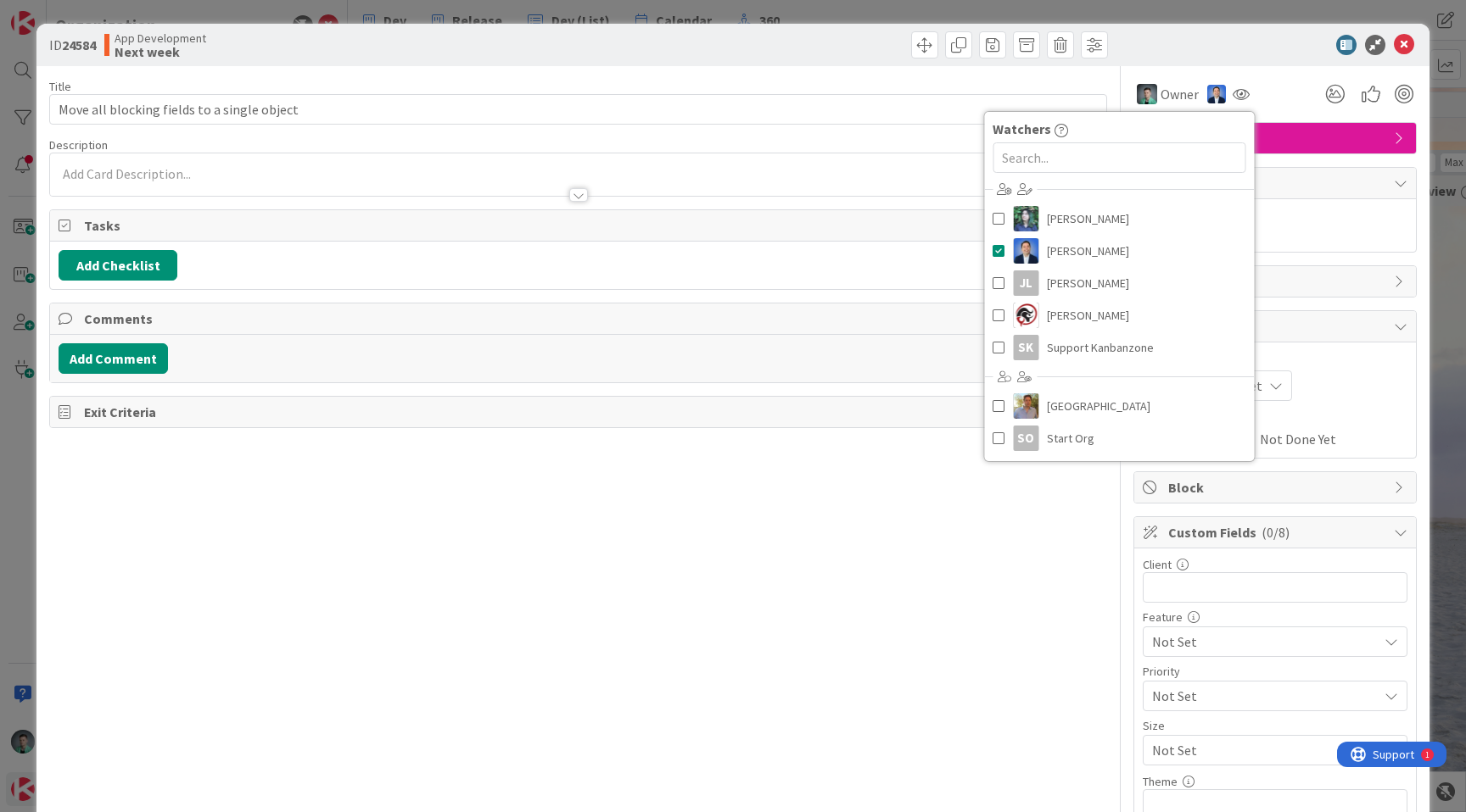
click at [462, 174] on div "[PERSON_NAME] joined 5 m ago" at bounding box center [578, 175] width 1056 height 42
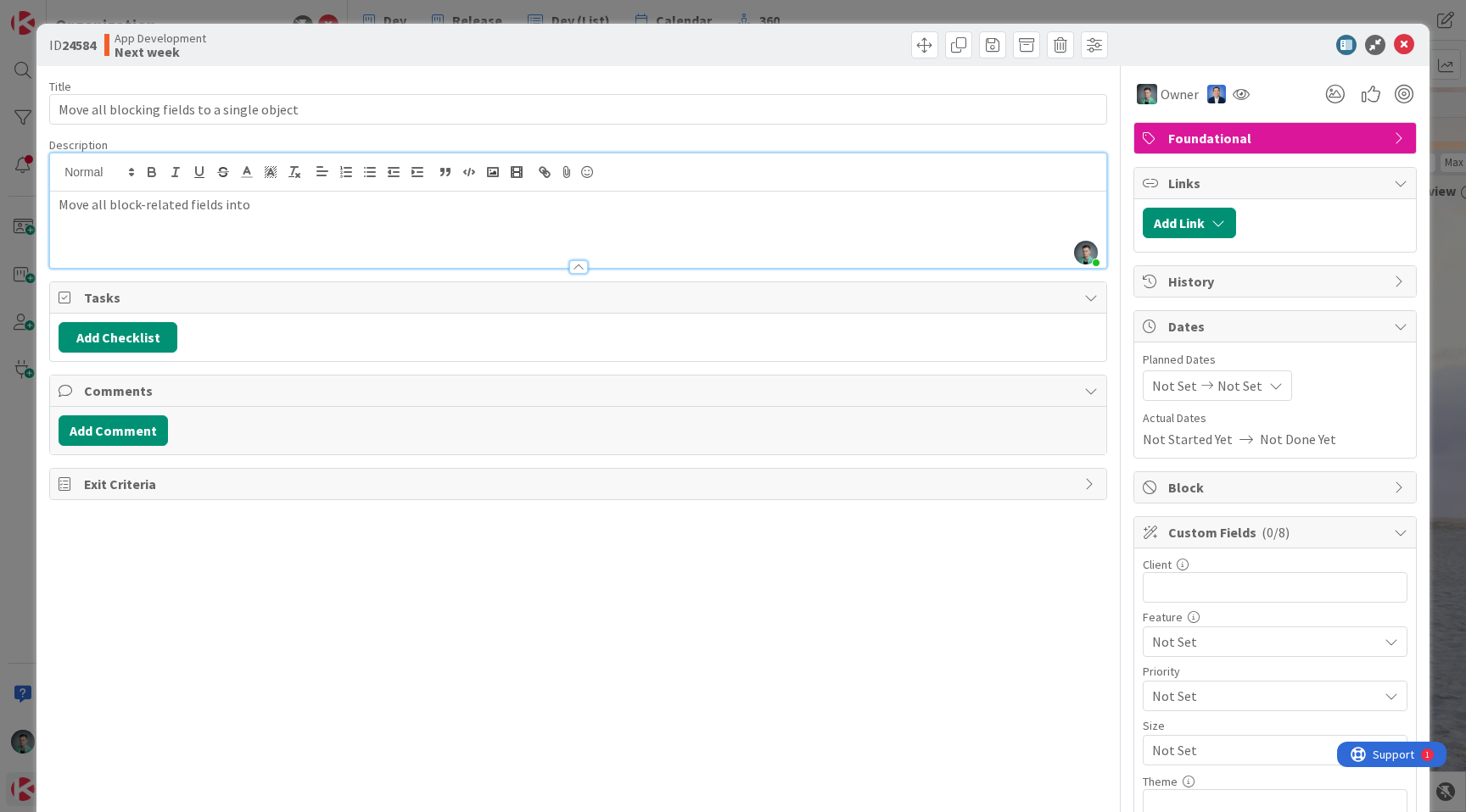
click at [69, 205] on p "Move all block-related fields into" at bounding box center [578, 205] width 1039 height 20
click at [242, 203] on p "Group all block-related fields into" at bounding box center [578, 205] width 1039 height 20
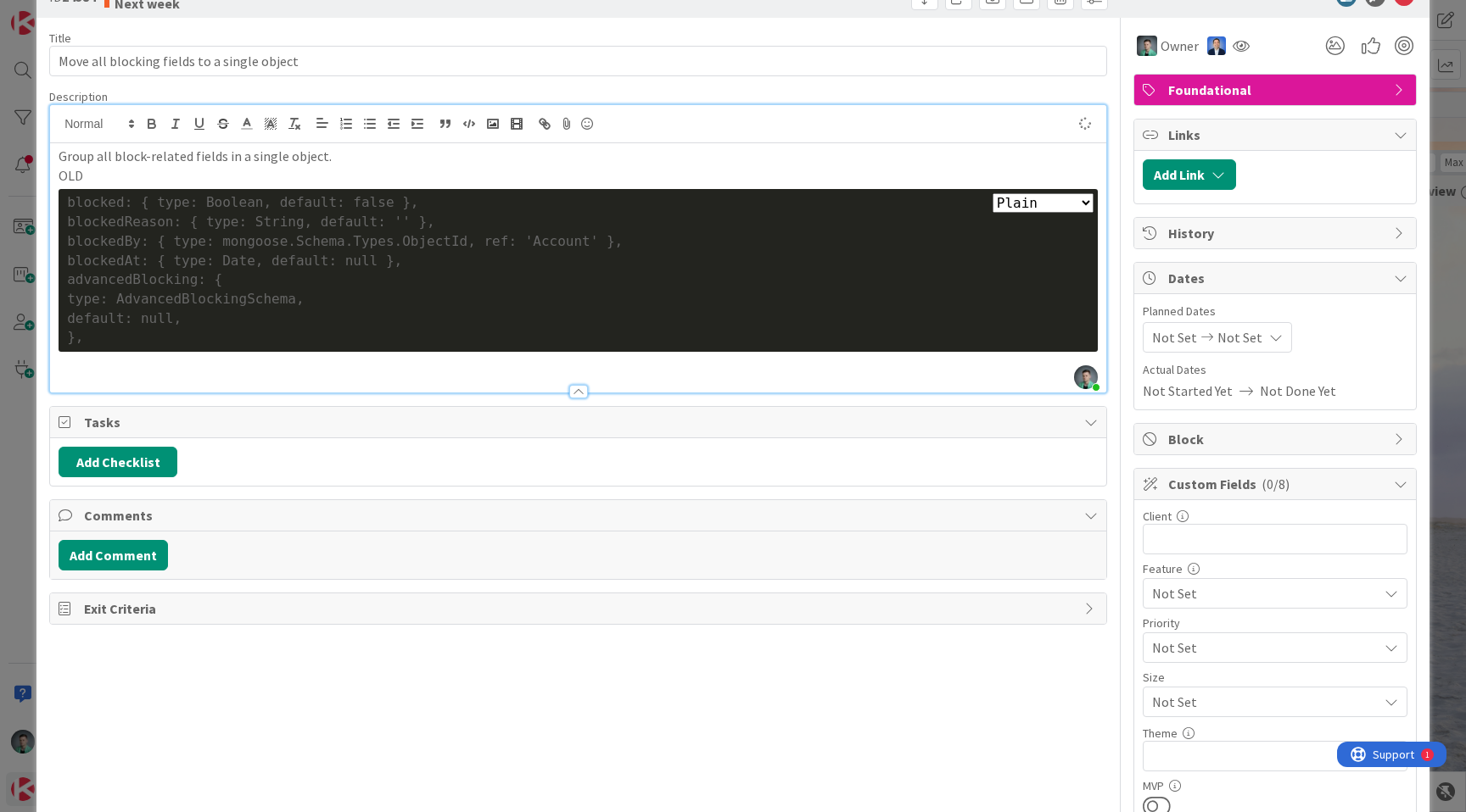
scroll to position [51, 0]
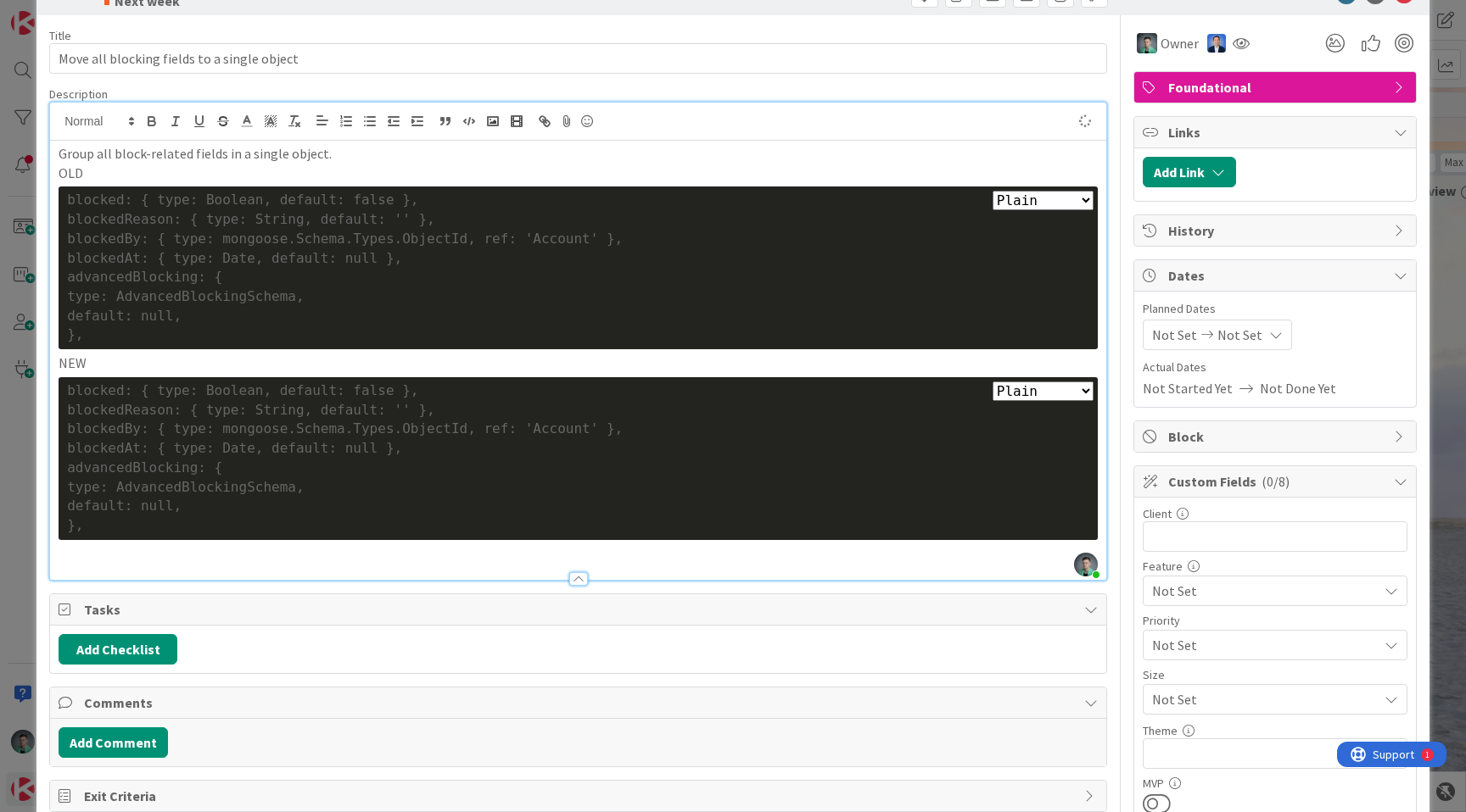
click at [85, 390] on div "blocked: { type: Boolean, default: false }," at bounding box center [578, 391] width 1022 height 20
click at [178, 392] on div "blocking: { type: Boolean, default: false }," at bounding box center [578, 391] width 1022 height 20
drag, startPoint x: 178, startPoint y: 392, endPoint x: 365, endPoint y: 396, distance: 187.0
click at [365, 396] on div "blocking: { type: Boolean, default: false }," at bounding box center [578, 391] width 1022 height 20
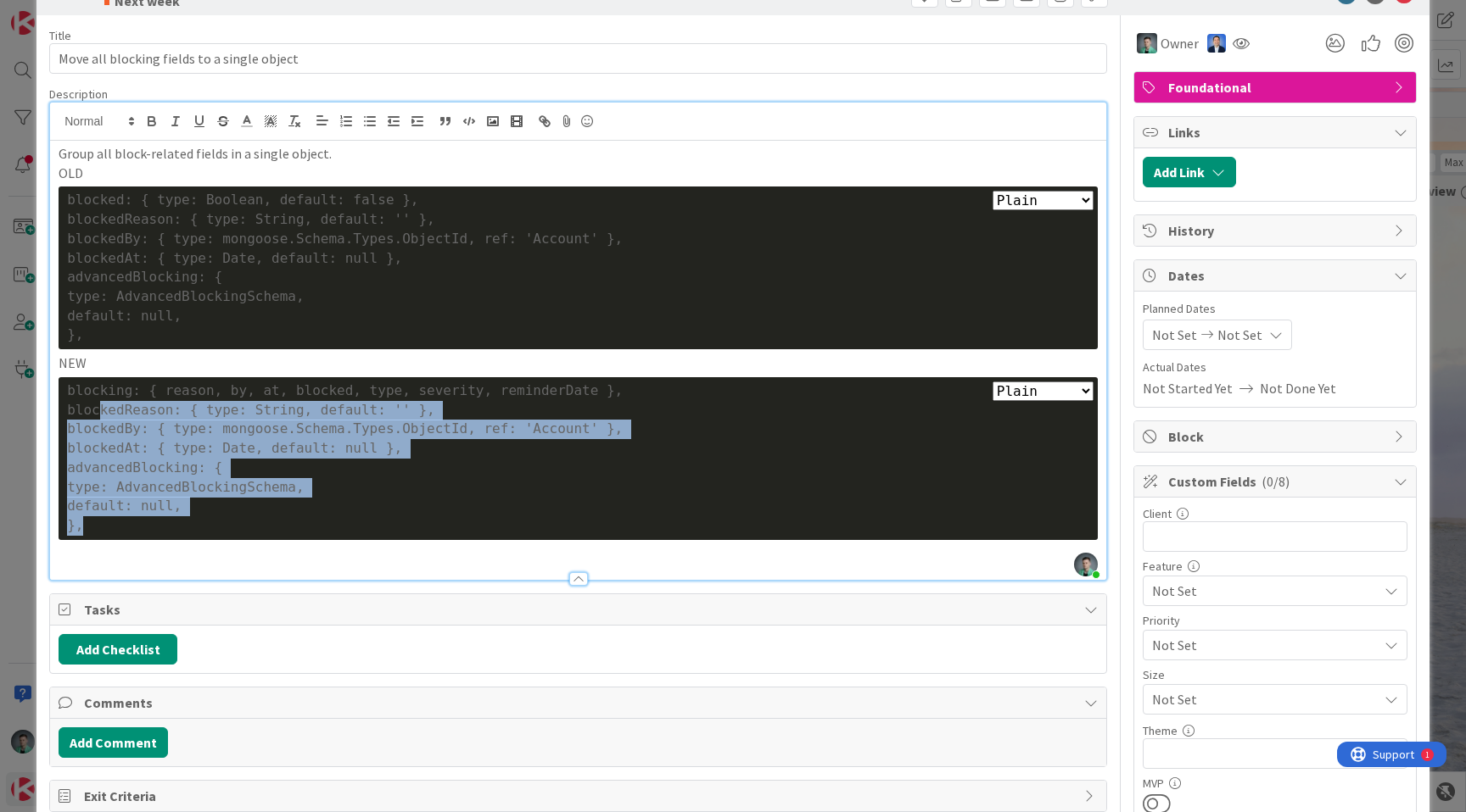
drag, startPoint x: 103, startPoint y: 409, endPoint x: 105, endPoint y: 522, distance: 113.0
click at [105, 522] on div "Plain Bash C++ C# CSS Diff HTML/XML Java JavaScript Markdown PHP Python Ruby SQ…" at bounding box center [578, 459] width 1039 height 163
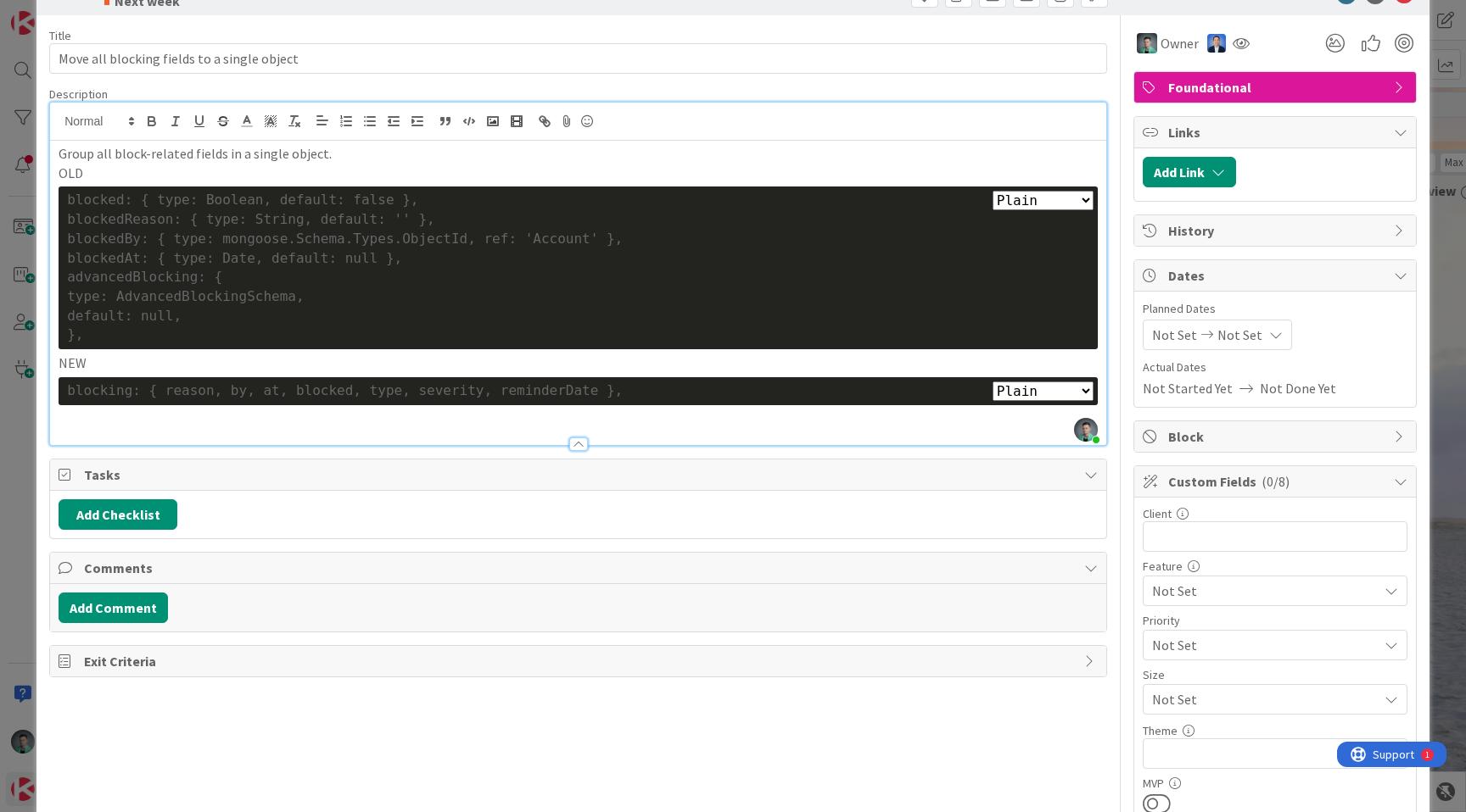
click at [1012, 397] on select "Plain Bash C++ C# CSS Diff HTML/XML Java JavaScript Markdown PHP Python Ruby SQL" at bounding box center [1043, 391] width 101 height 20
select select "javascript"
click at [1011, 208] on select "Plain Bash C++ C# CSS Diff HTML/XML Java JavaScript Markdown PHP Python Ruby SQL" at bounding box center [1043, 200] width 101 height 20
select select "javascript"
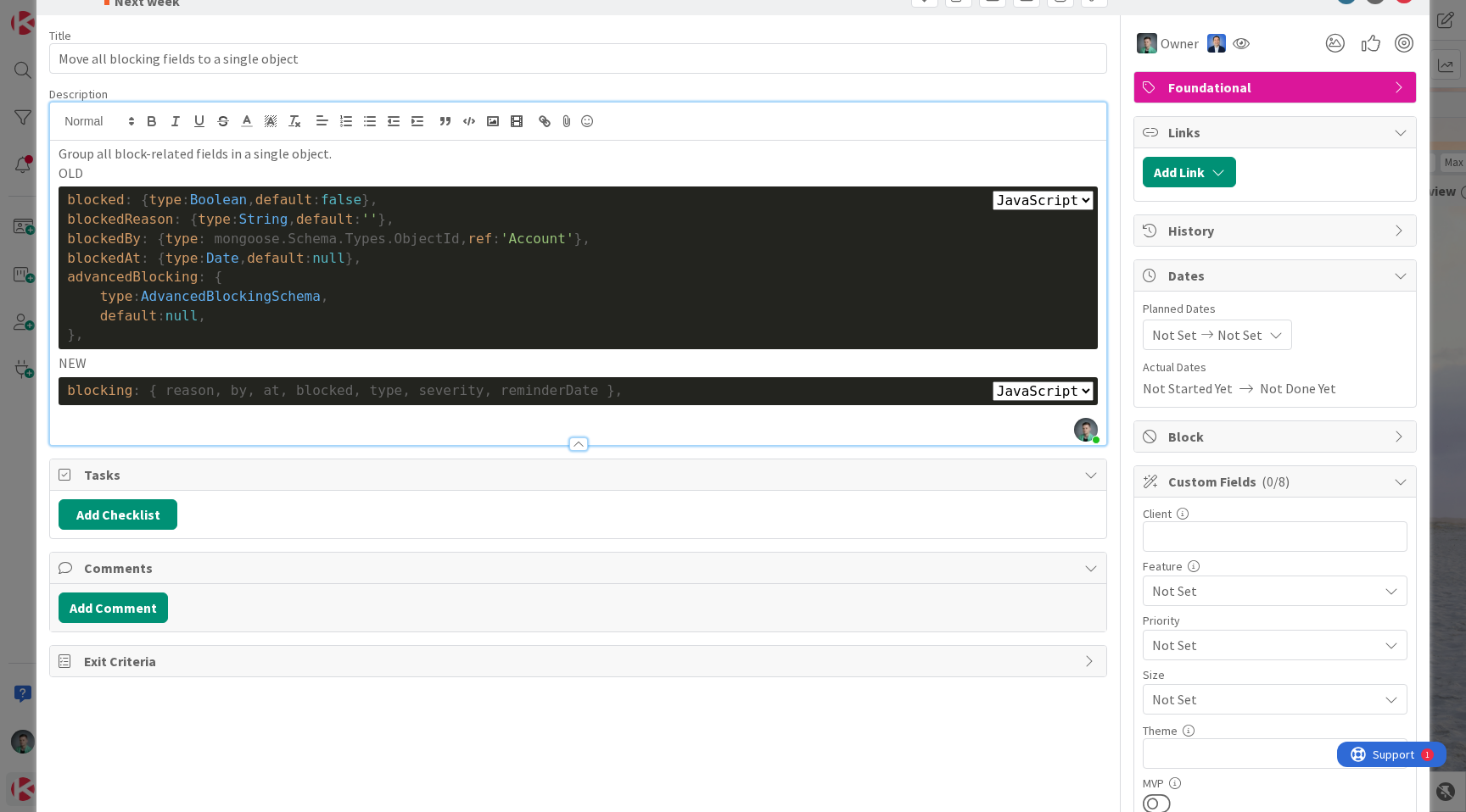
click at [742, 171] on p "OLD" at bounding box center [578, 173] width 1039 height 20
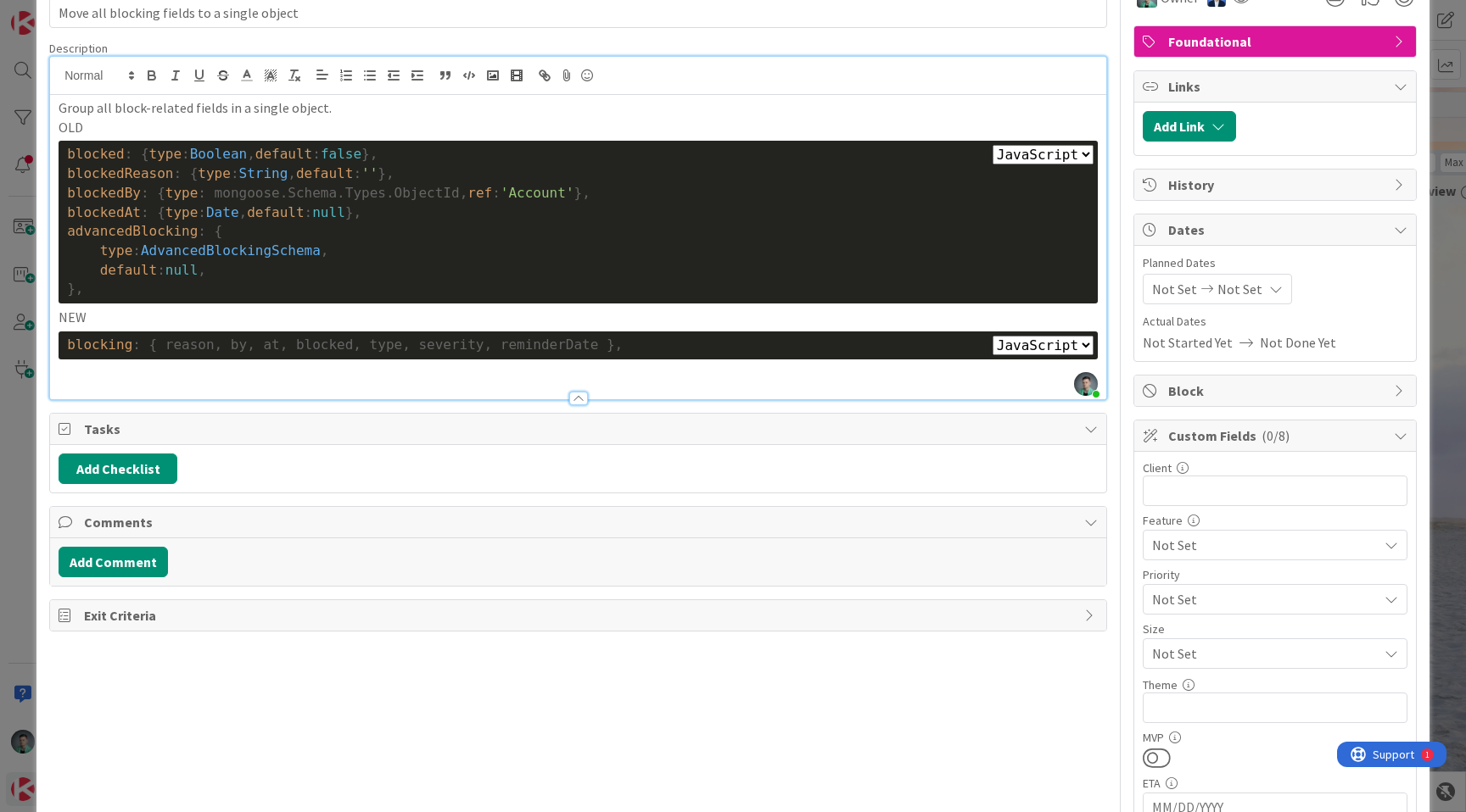
scroll to position [100, 0]
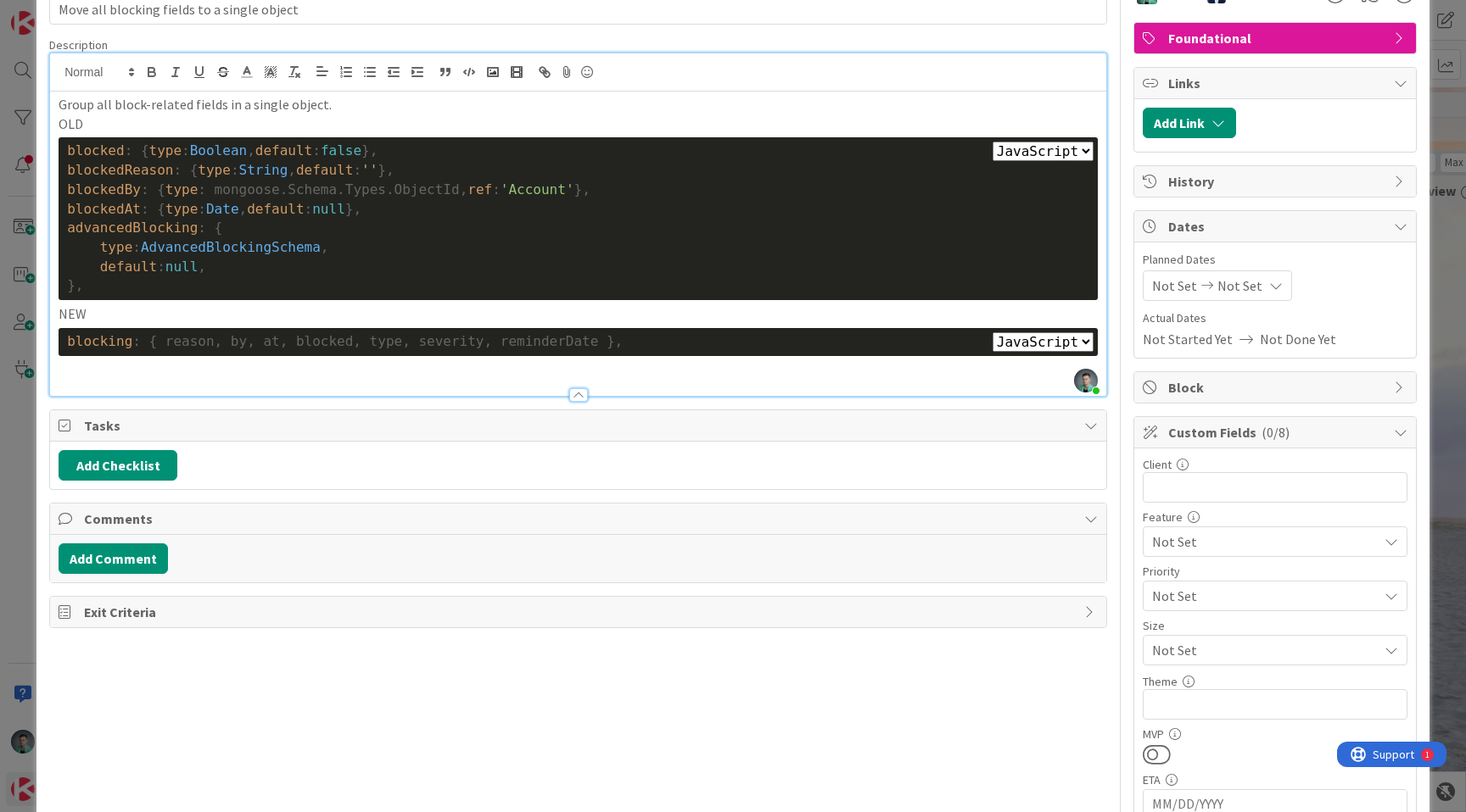
click at [235, 102] on p "Group all block-related fields in a single object." at bounding box center [578, 104] width 1039 height 20
click at [472, 106] on p "Group all block-related fields into a single object." at bounding box center [578, 104] width 1039 height 20
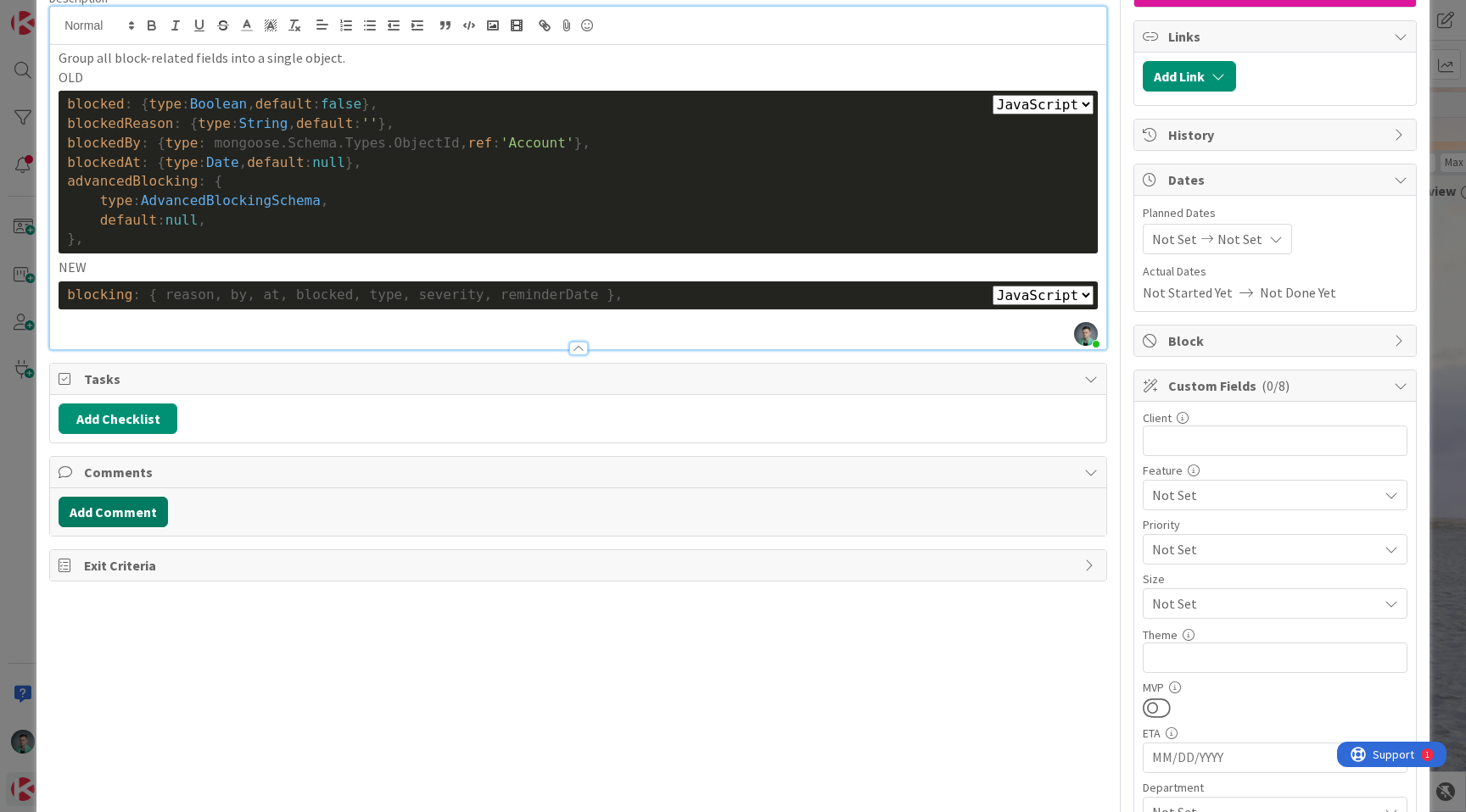
scroll to position [134, 0]
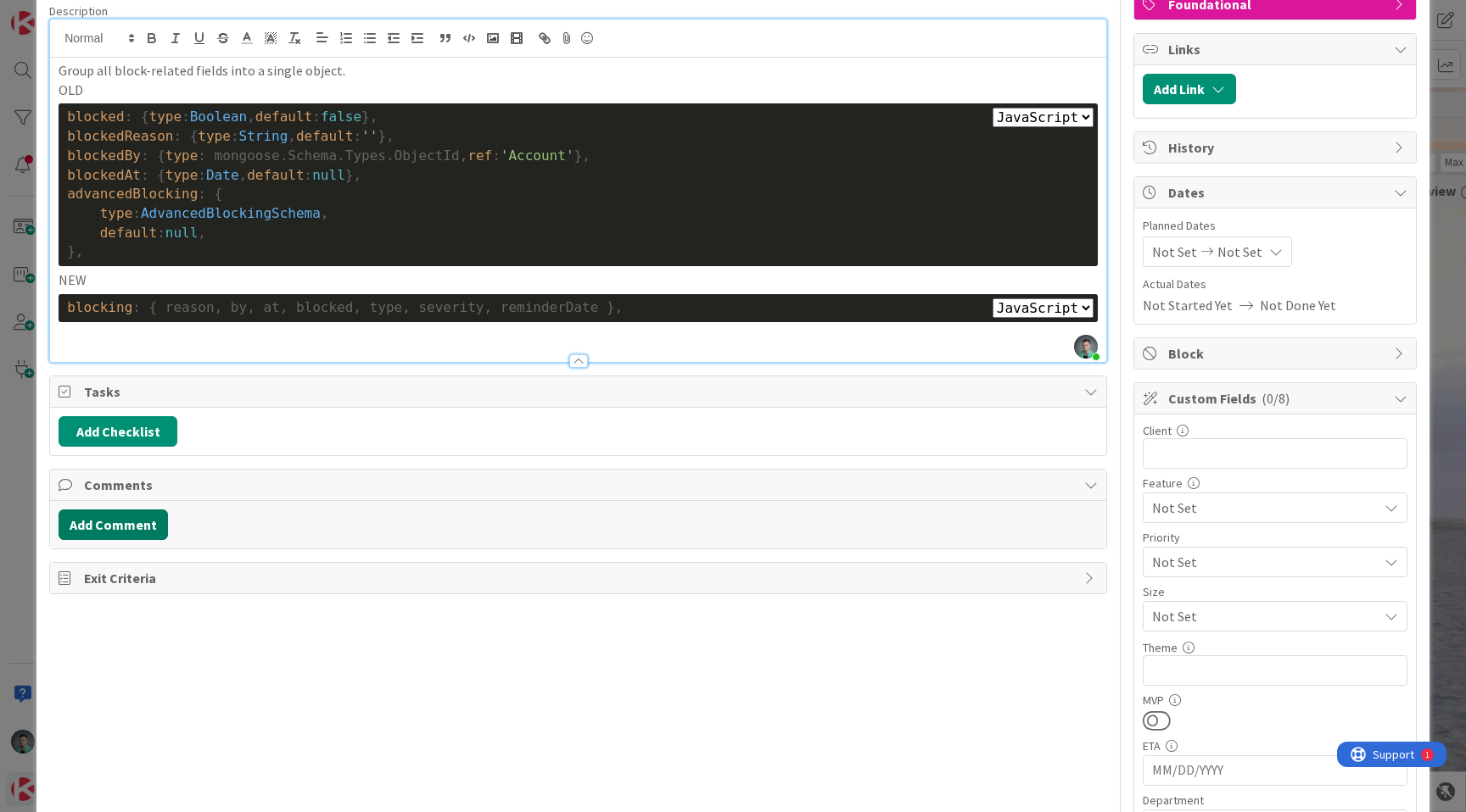
click at [110, 531] on button "Add Comment" at bounding box center [113, 525] width 110 height 31
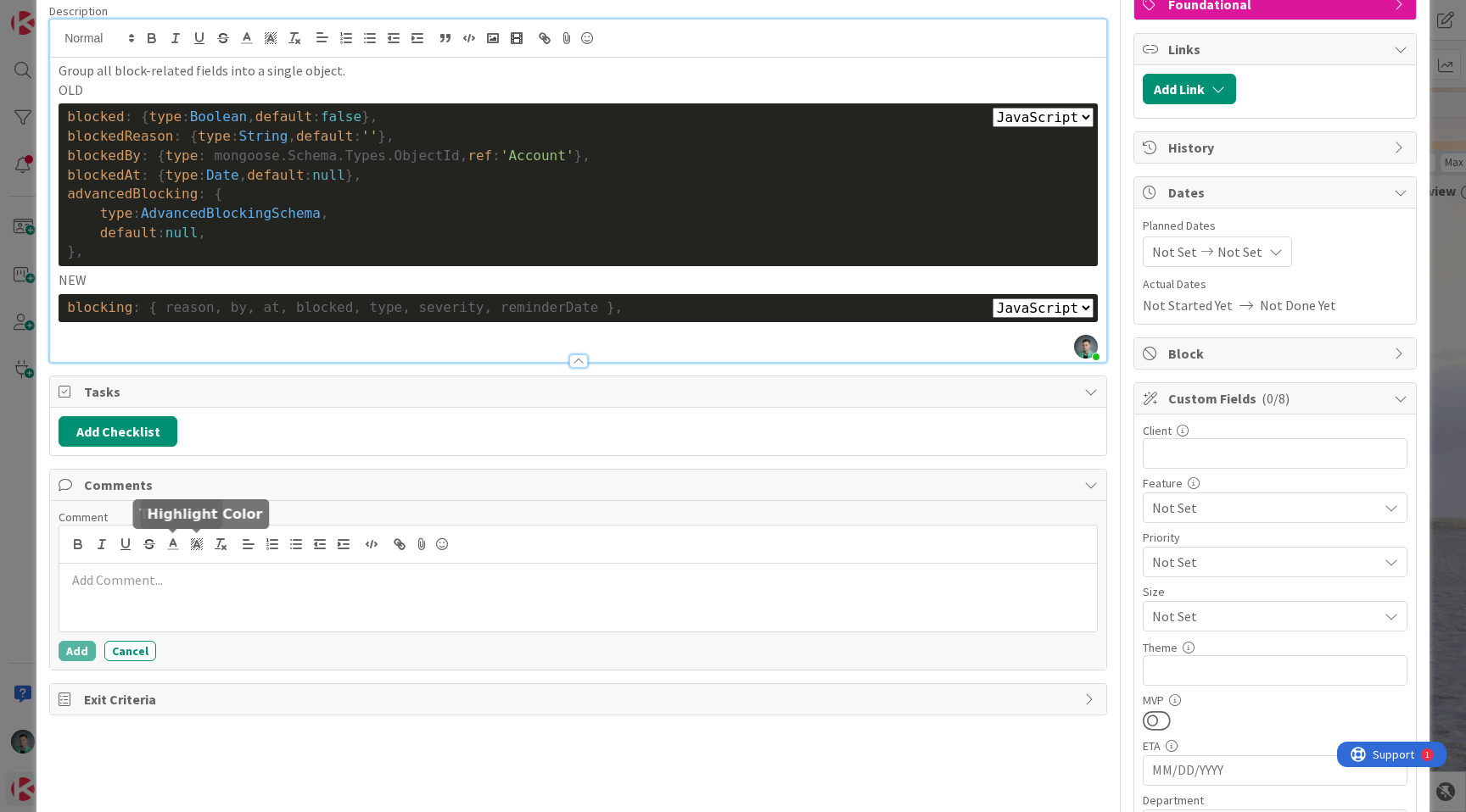
click at [208, 576] on p at bounding box center [578, 580] width 1024 height 20
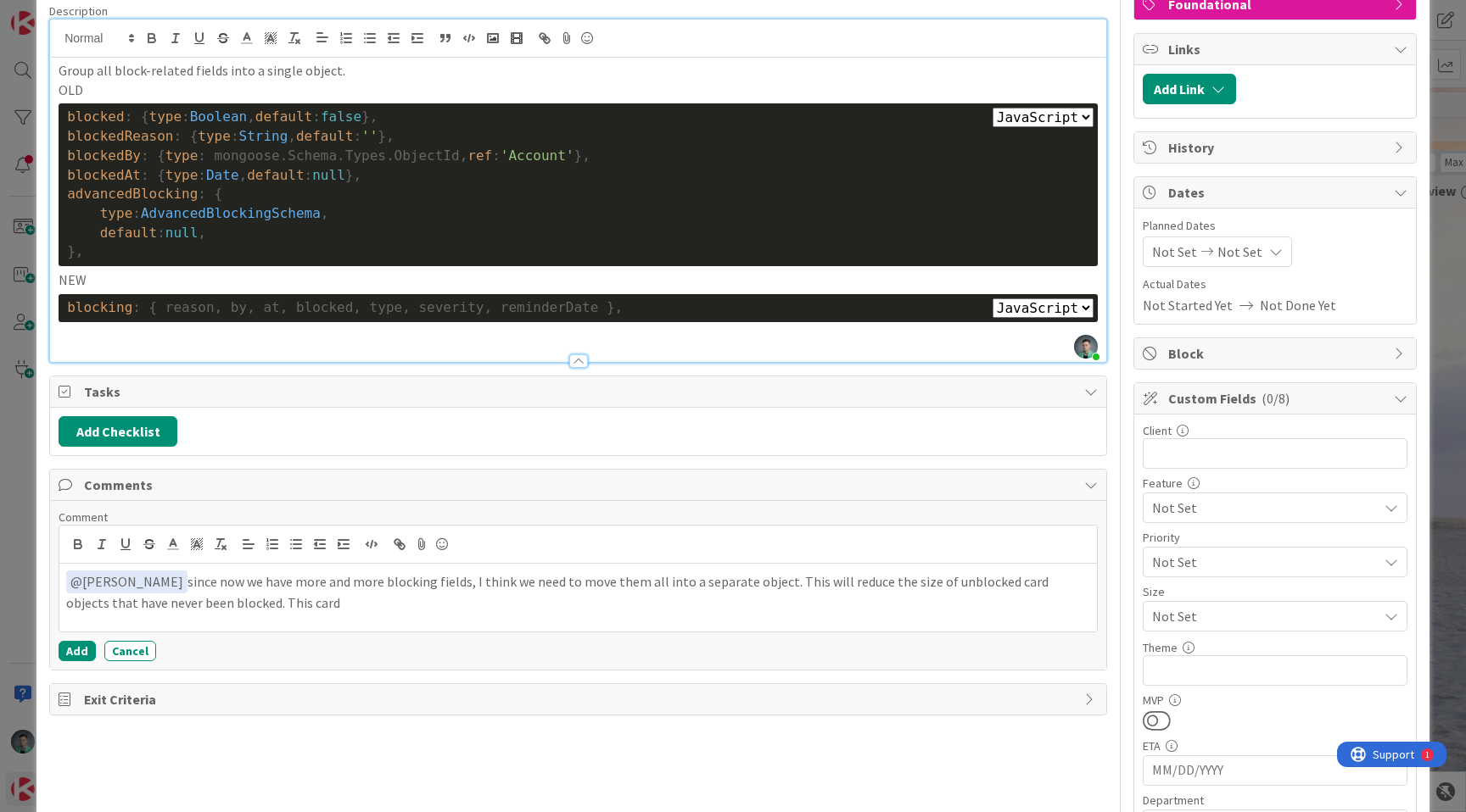
click at [1221, 612] on span "Not Set" at bounding box center [1261, 617] width 218 height 24
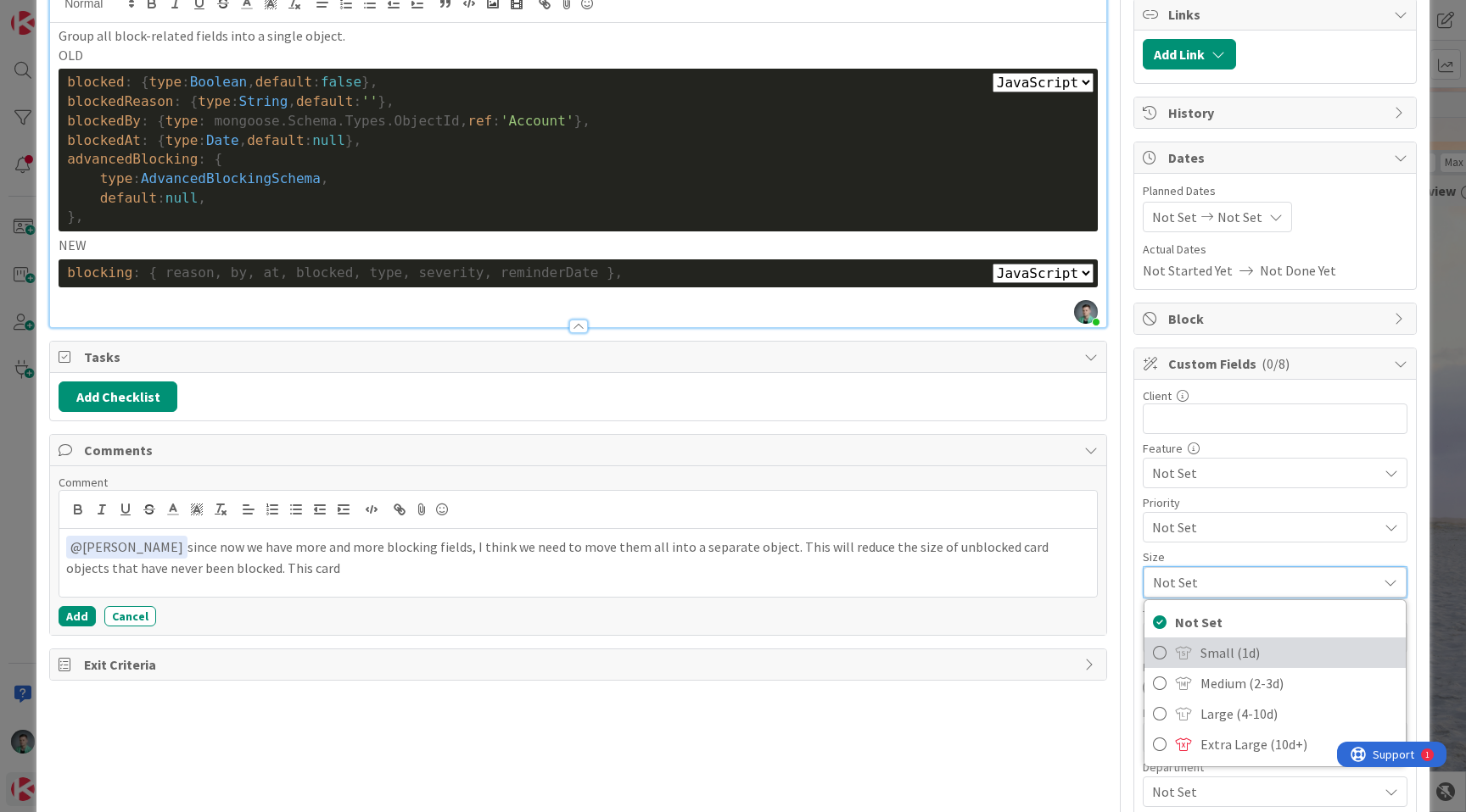
scroll to position [174, 0]
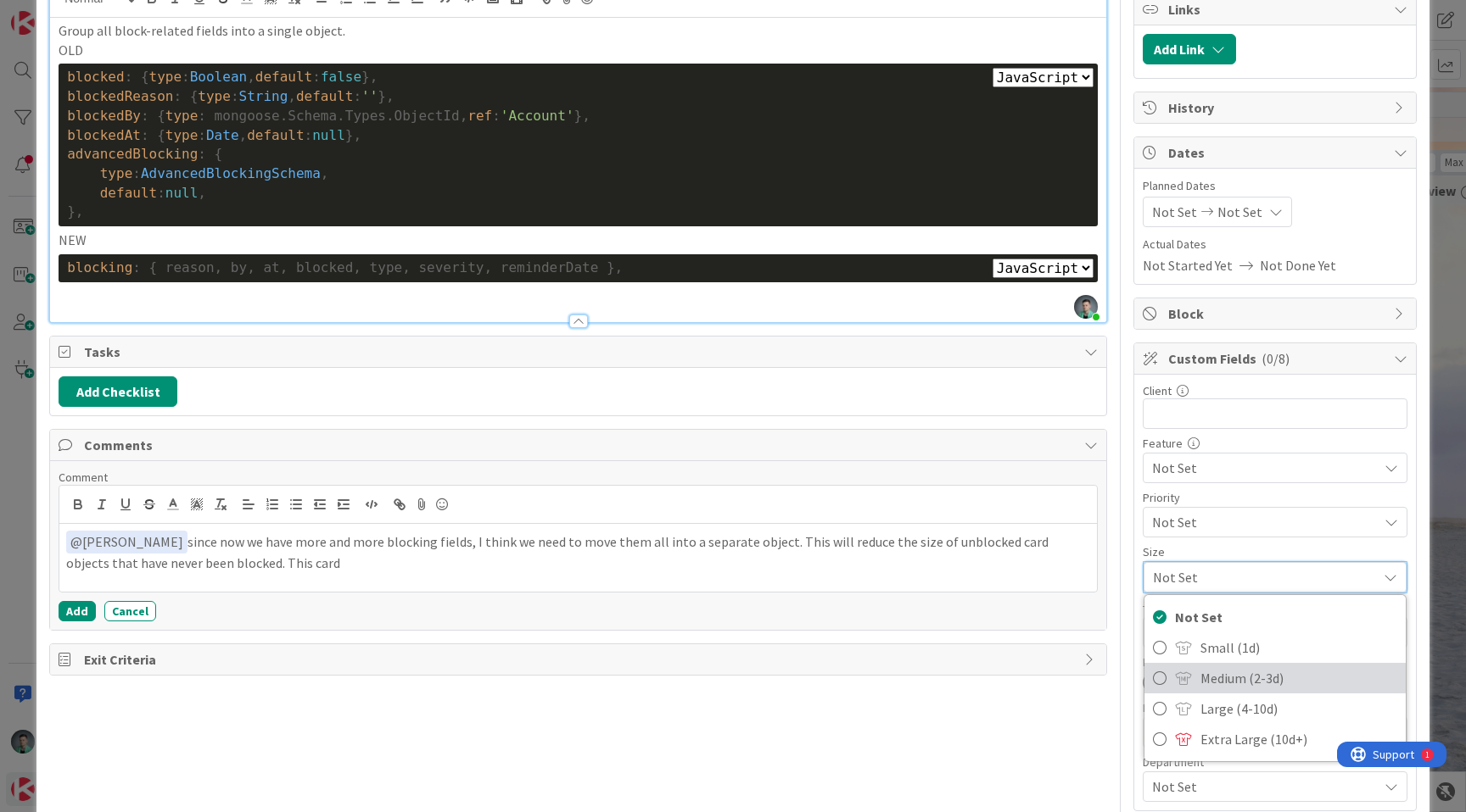
click at [1201, 677] on span "Medium (2-3d)" at bounding box center [1299, 679] width 197 height 25
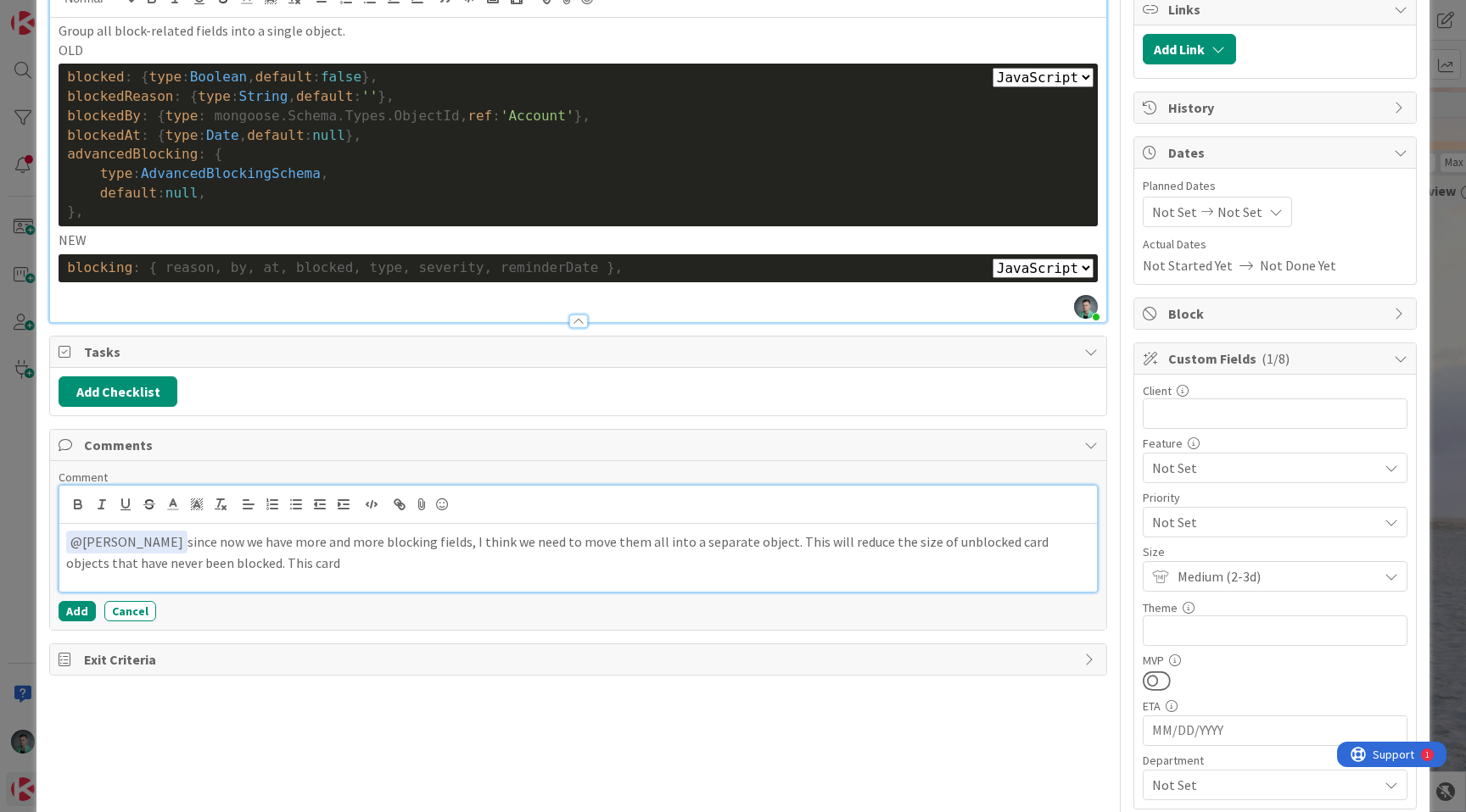
click at [374, 568] on p "﻿ @ [PERSON_NAME] ﻿ since now we have more and more blocking fields, I think we…" at bounding box center [578, 551] width 1024 height 42
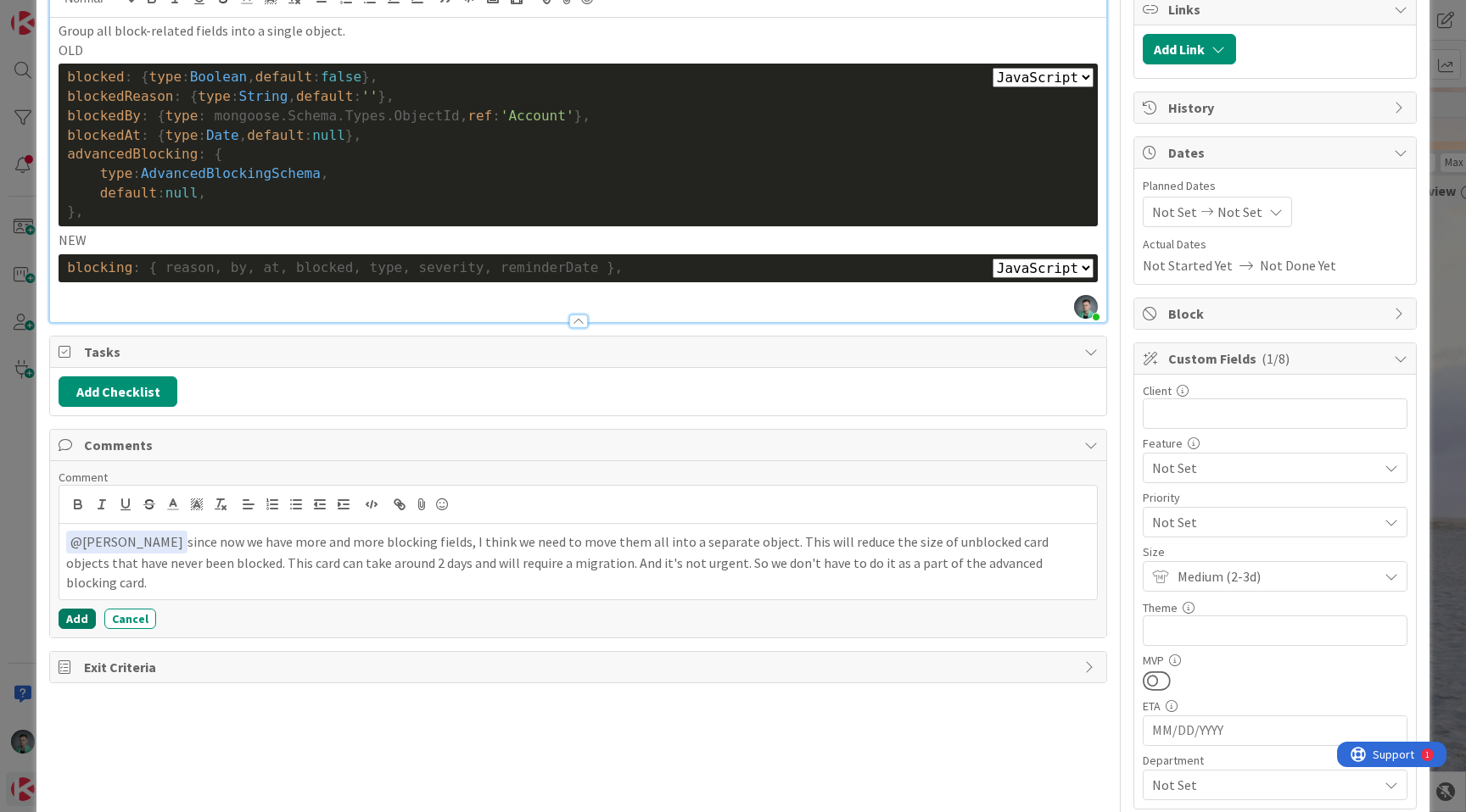
click at [74, 617] on button "Add" at bounding box center [77, 619] width 37 height 20
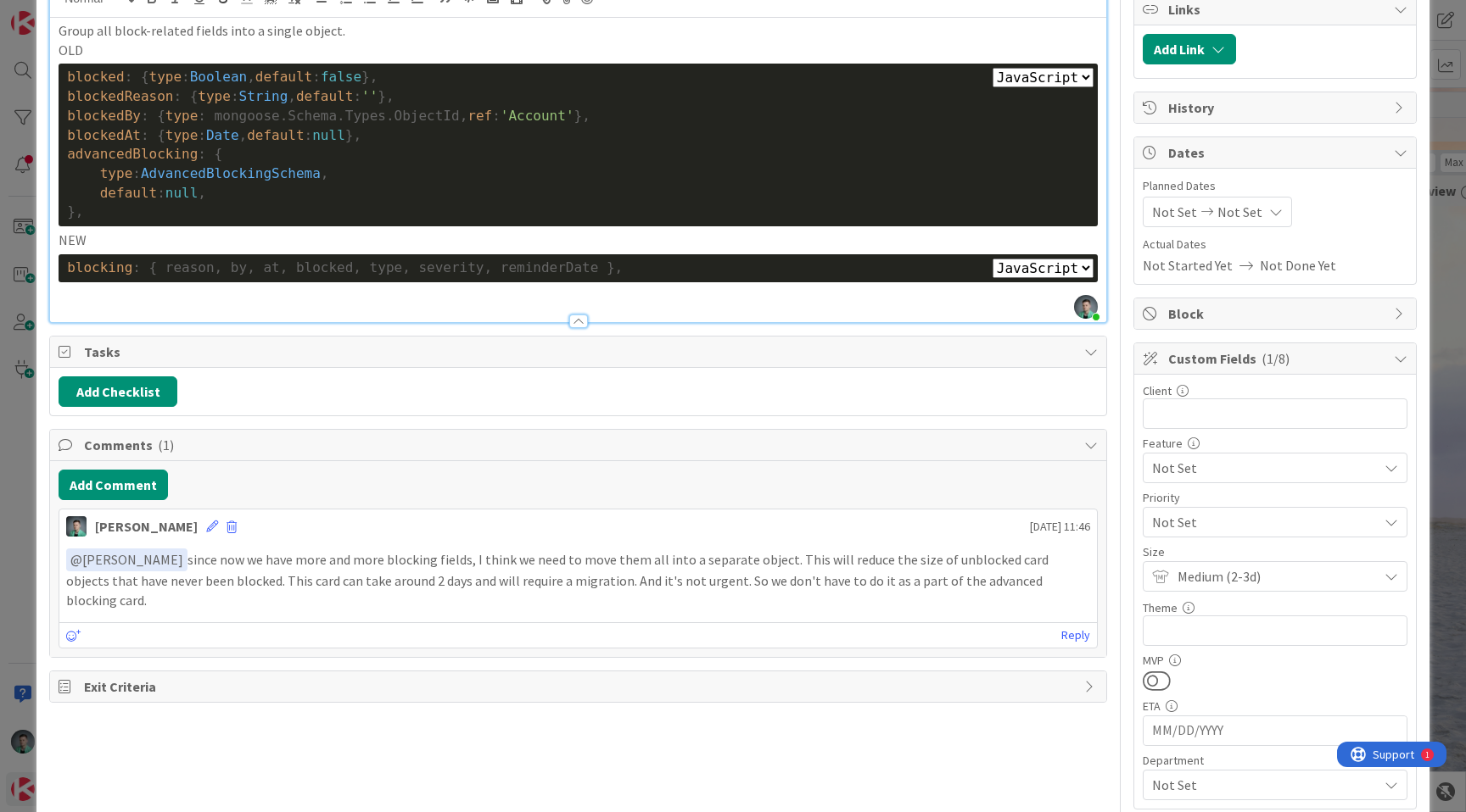
scroll to position [0, 0]
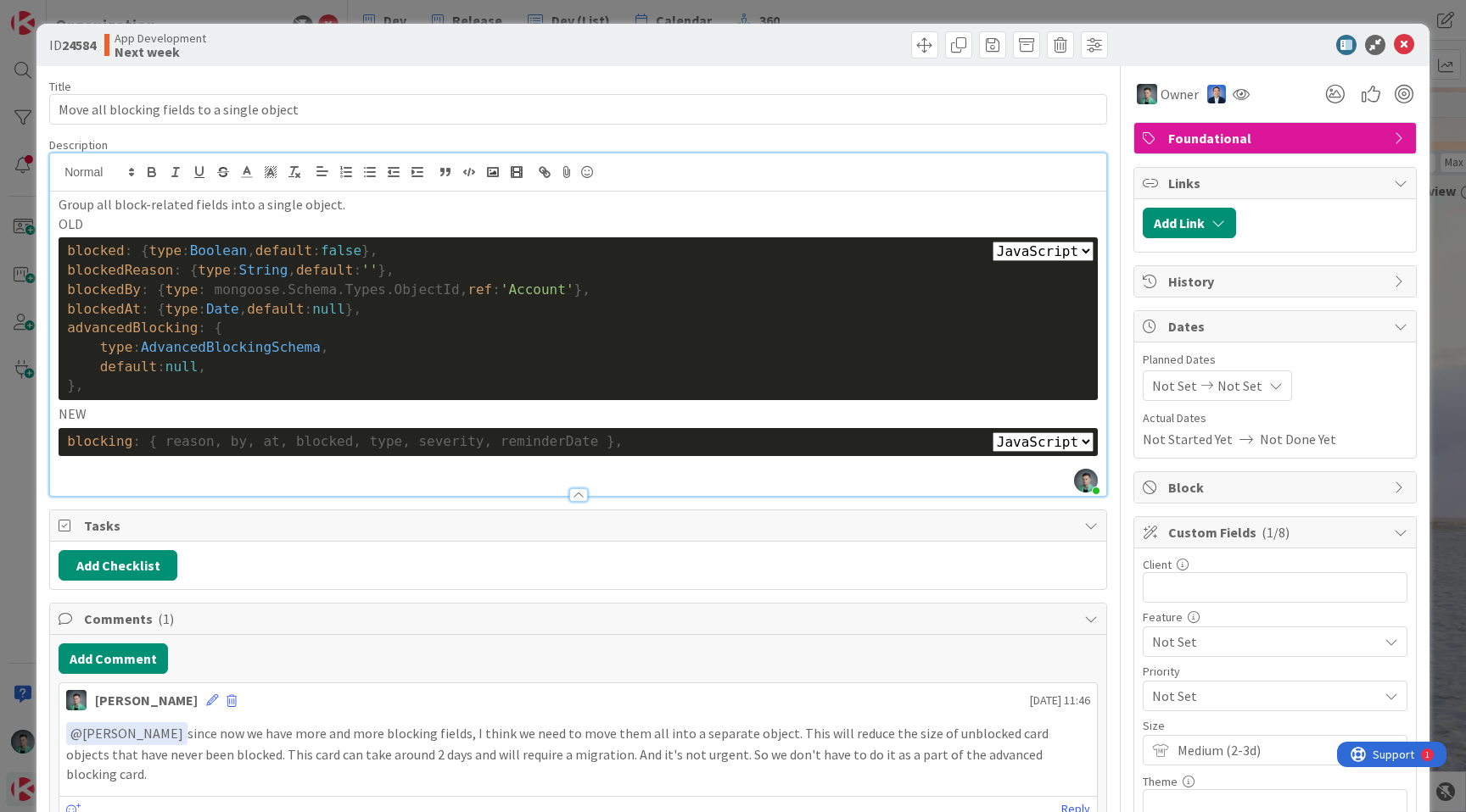
click at [777, 12] on div "ID 24584 App Development Next week Title 43 / 128 Move all blocking fields to a…" at bounding box center [733, 406] width 1466 height 812
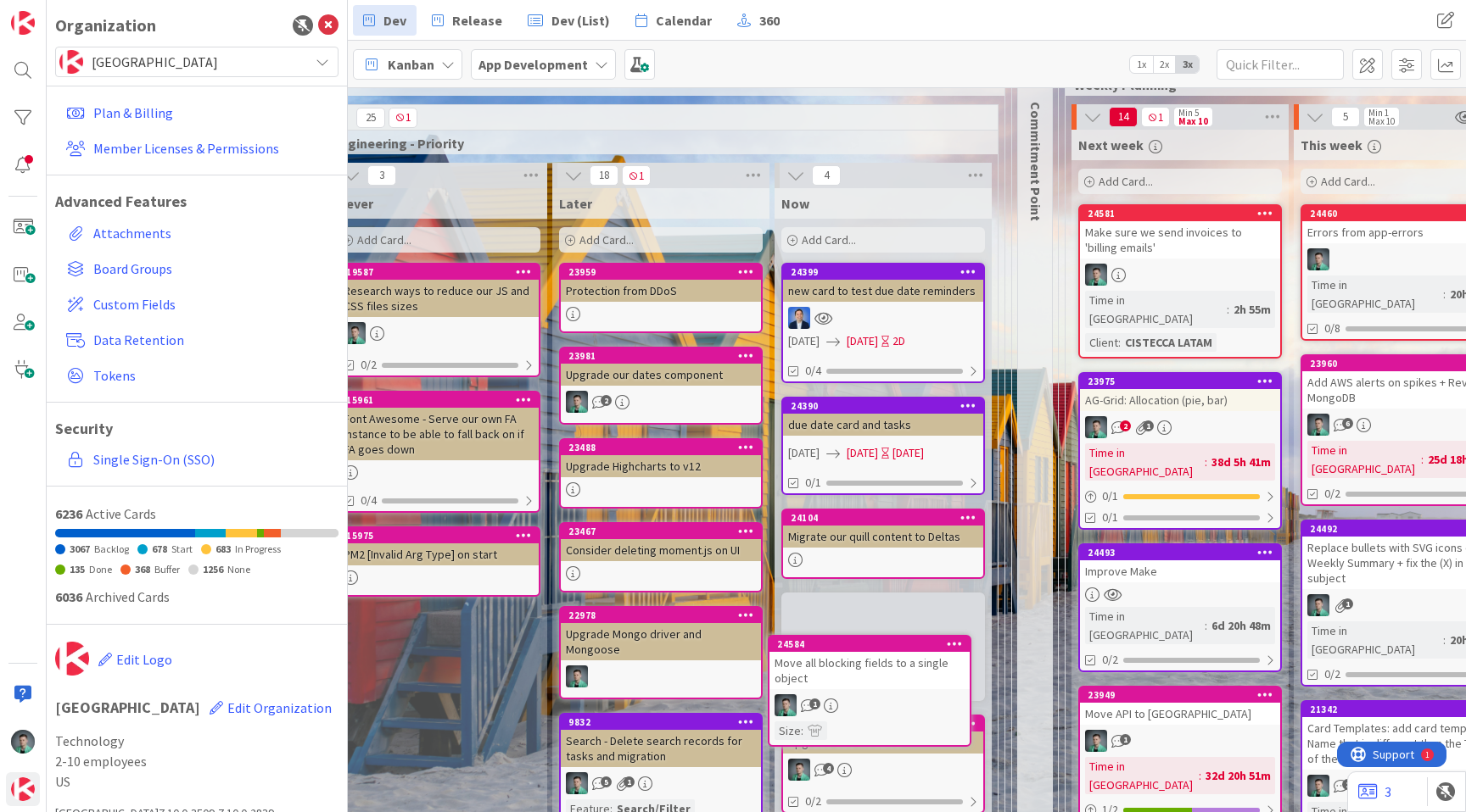
scroll to position [155, 1103]
